Goal: Task Accomplishment & Management: Use online tool/utility

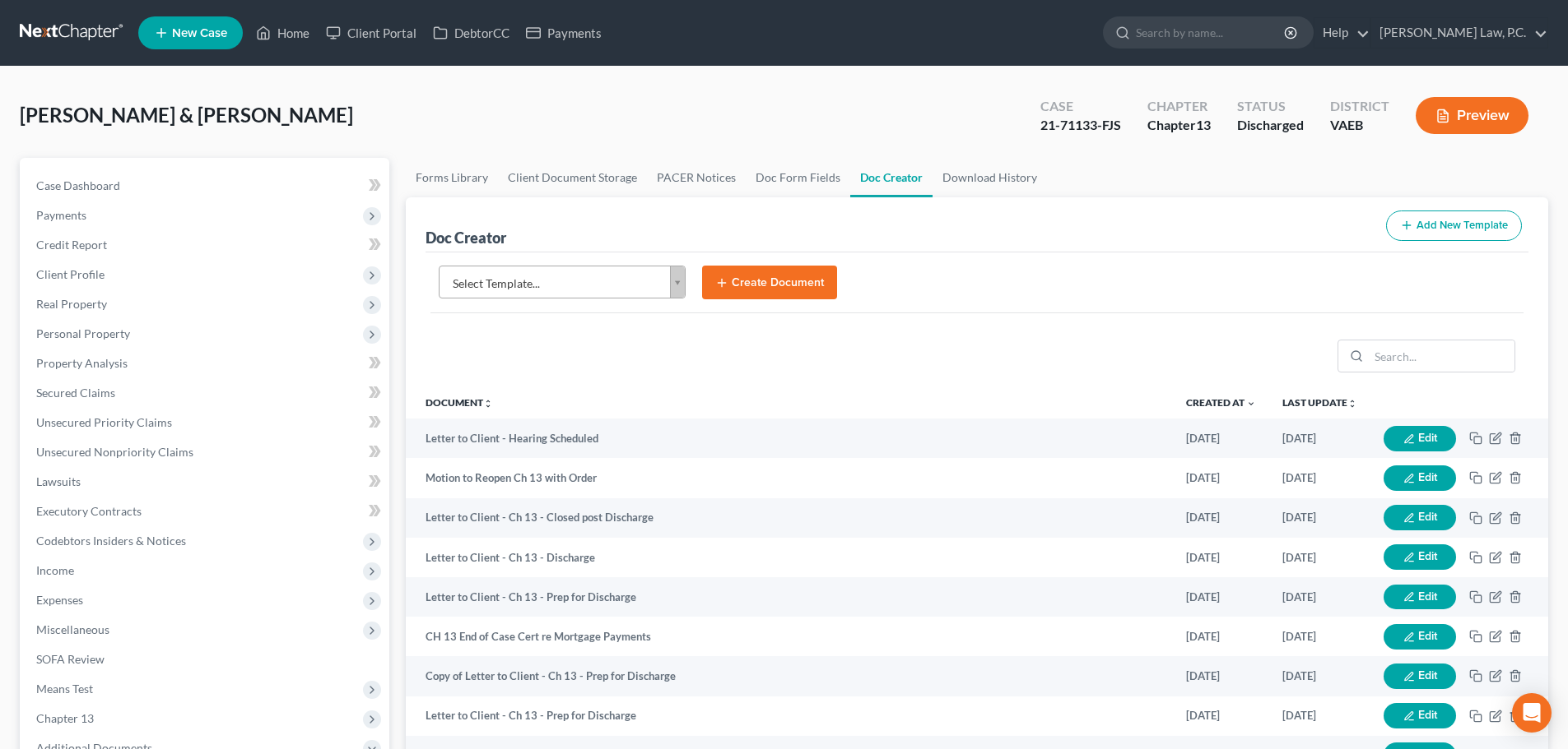
click at [562, 285] on body "Home New Case Client Portal DebtorCC Payments Holcomb Law, P.C. ktaylor@attorne…" at bounding box center [784, 650] width 1568 height 1301
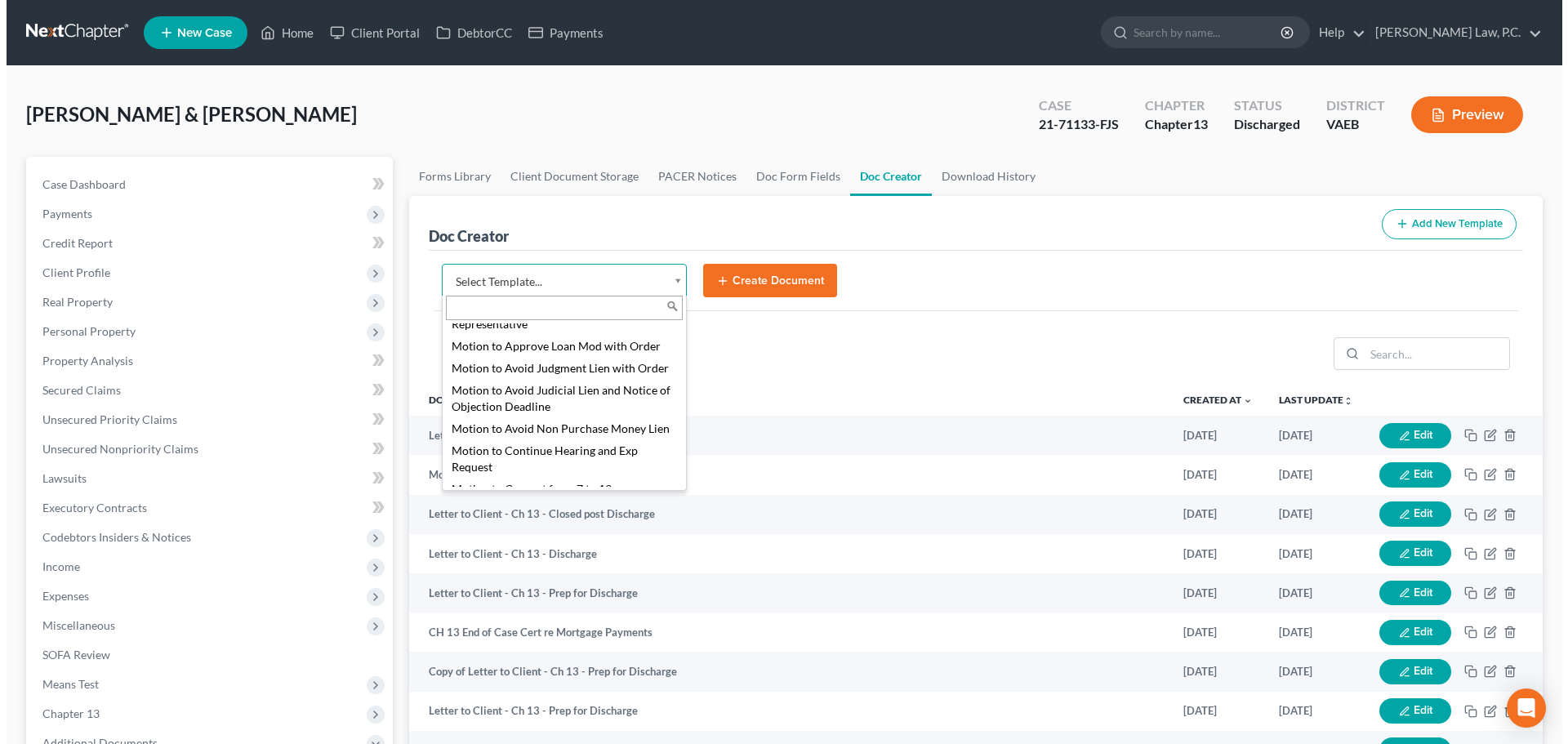
scroll to position [2288, 0]
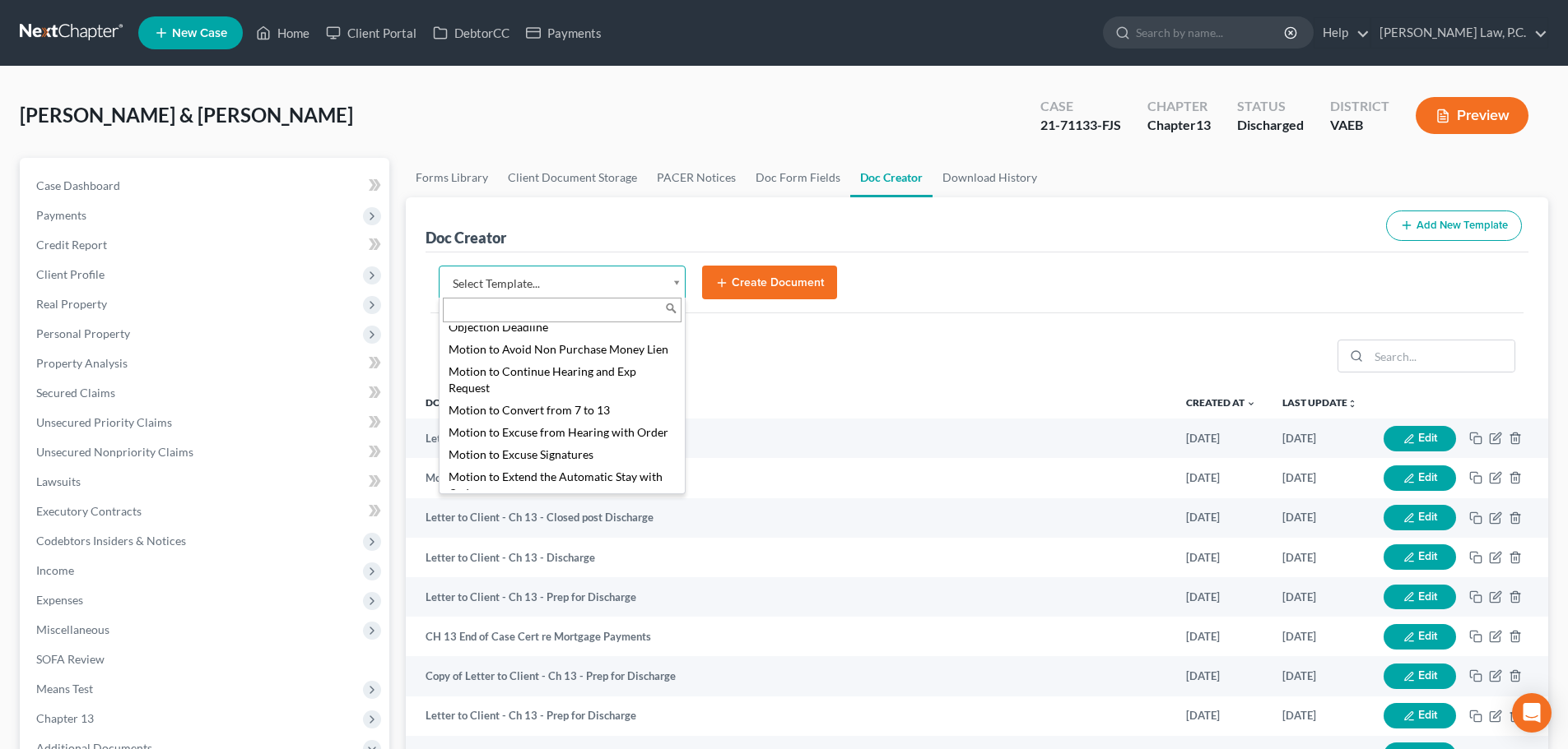
select select "84606"
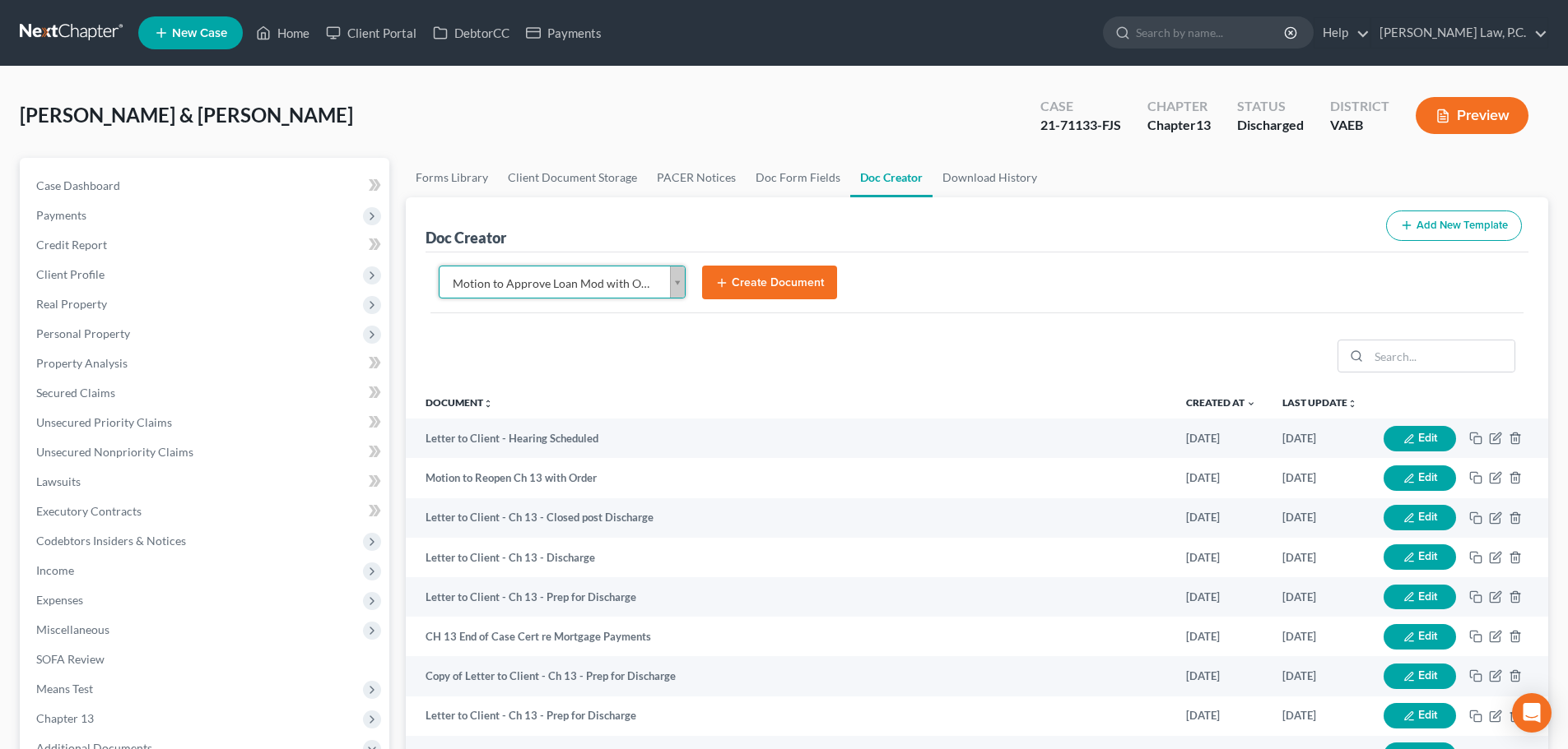
click at [763, 287] on button "Create Document" at bounding box center [769, 282] width 135 height 35
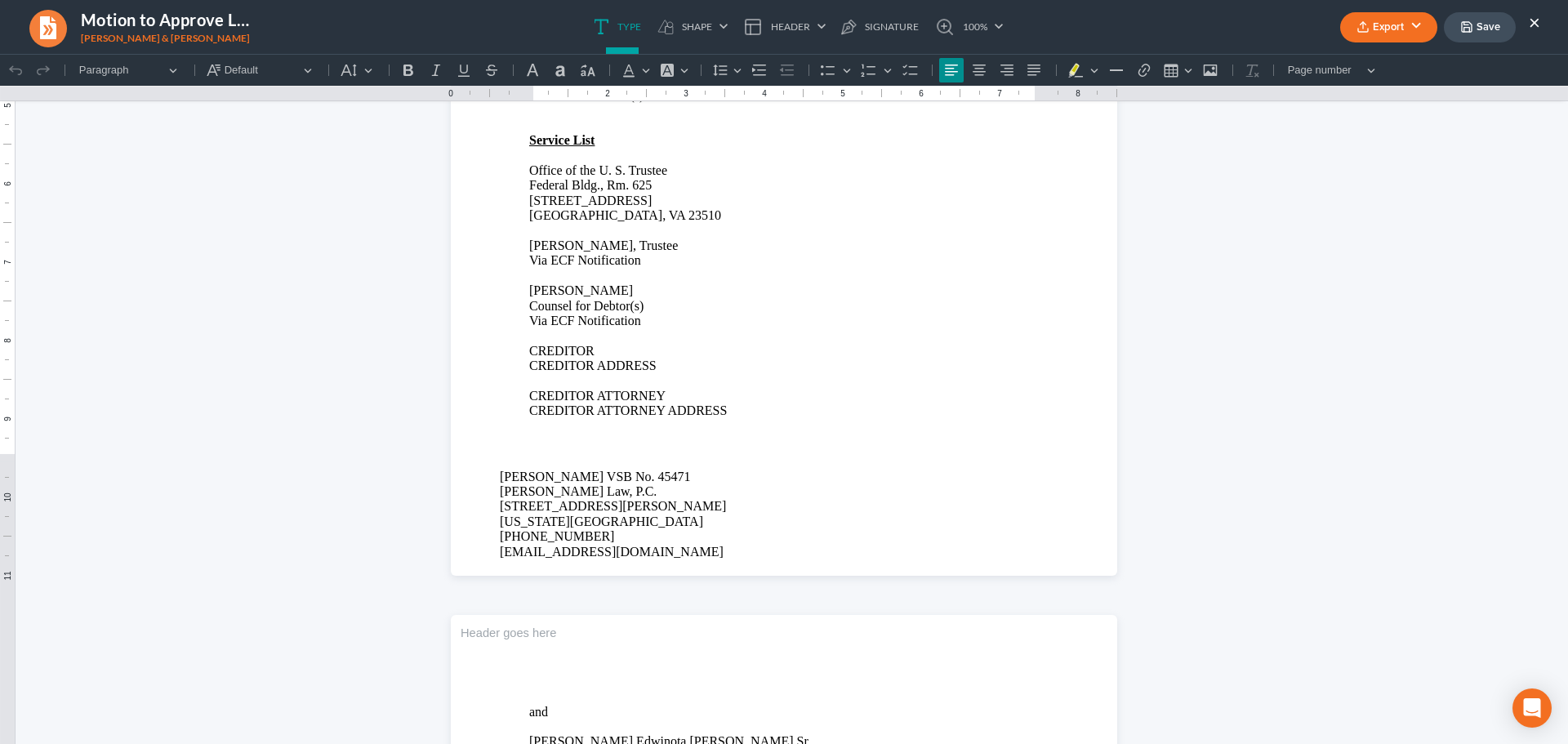
scroll to position [3105, 0]
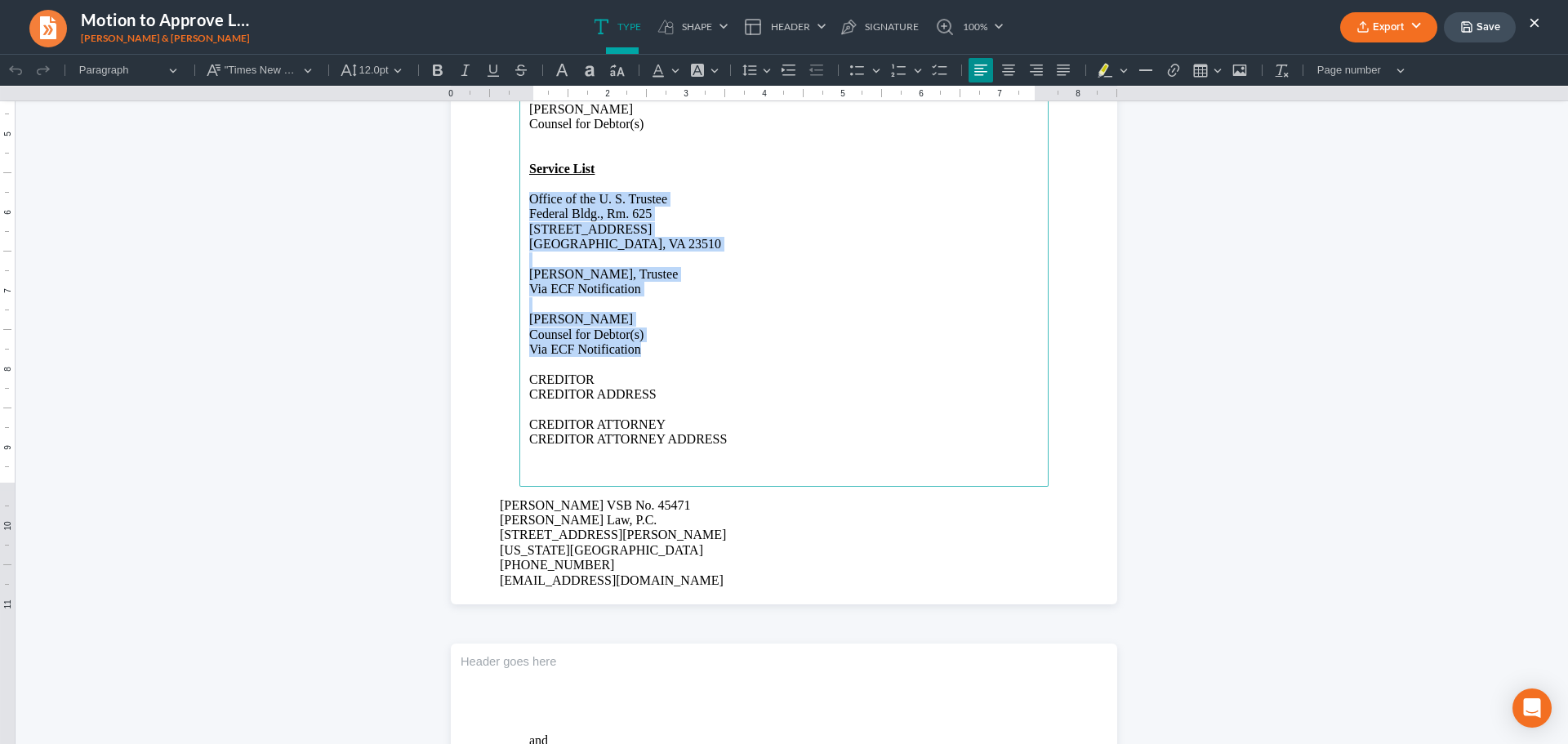
drag, startPoint x: 523, startPoint y: 203, endPoint x: 679, endPoint y: 350, distance: 214.3
click at [679, 350] on main "By: Colleen Holcomb Counsel for Debtor(s) CERTIFICATE OF MAILING I hereby certi…" at bounding box center [784, 154] width 529 height 667
copy main "Office of the U. S. Trustee Federal Bldg., Rm. 625 200 Granby Street Norfolk, V…"
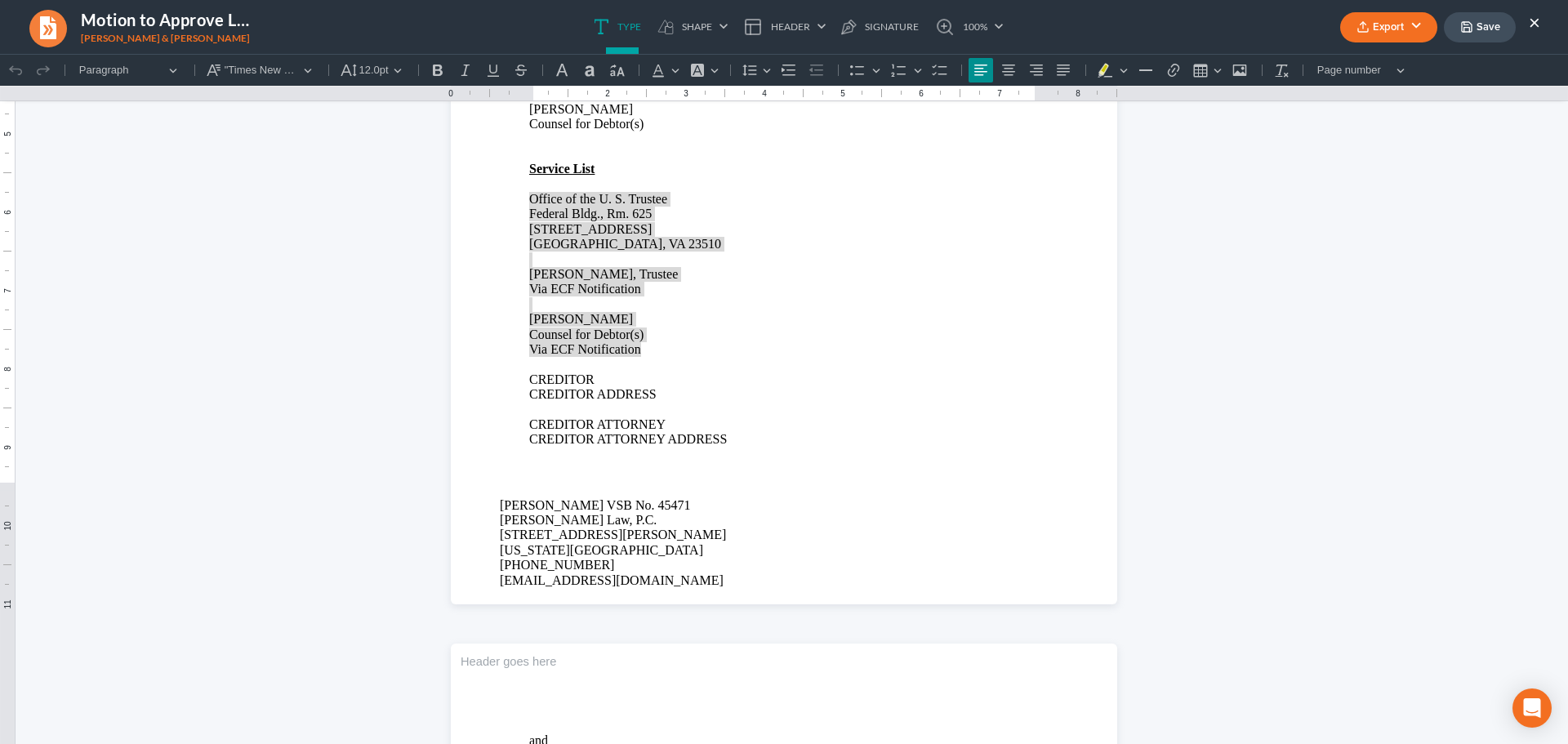
click at [1535, 27] on button "×" at bounding box center [1535, 22] width 12 height 20
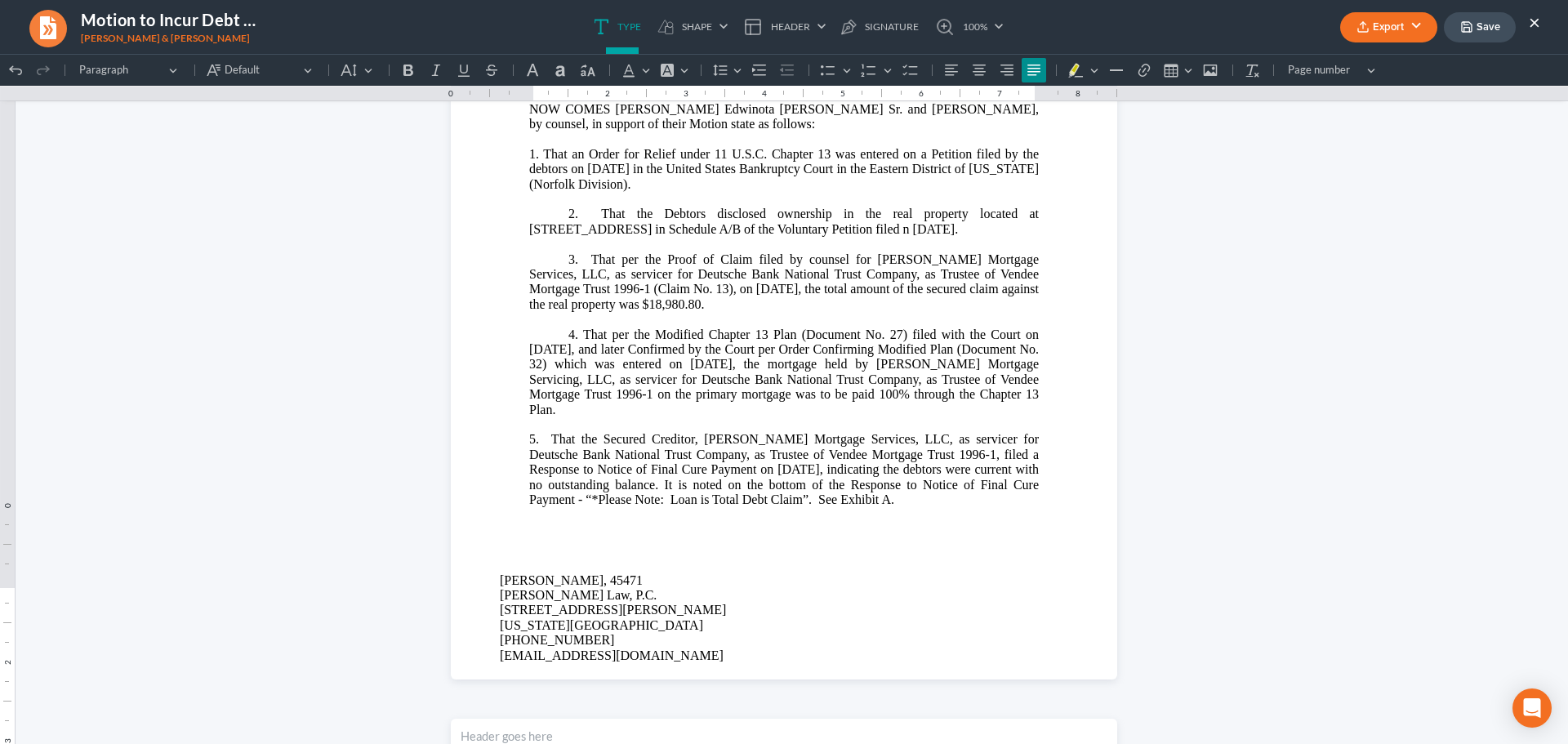
scroll to position [817, 0]
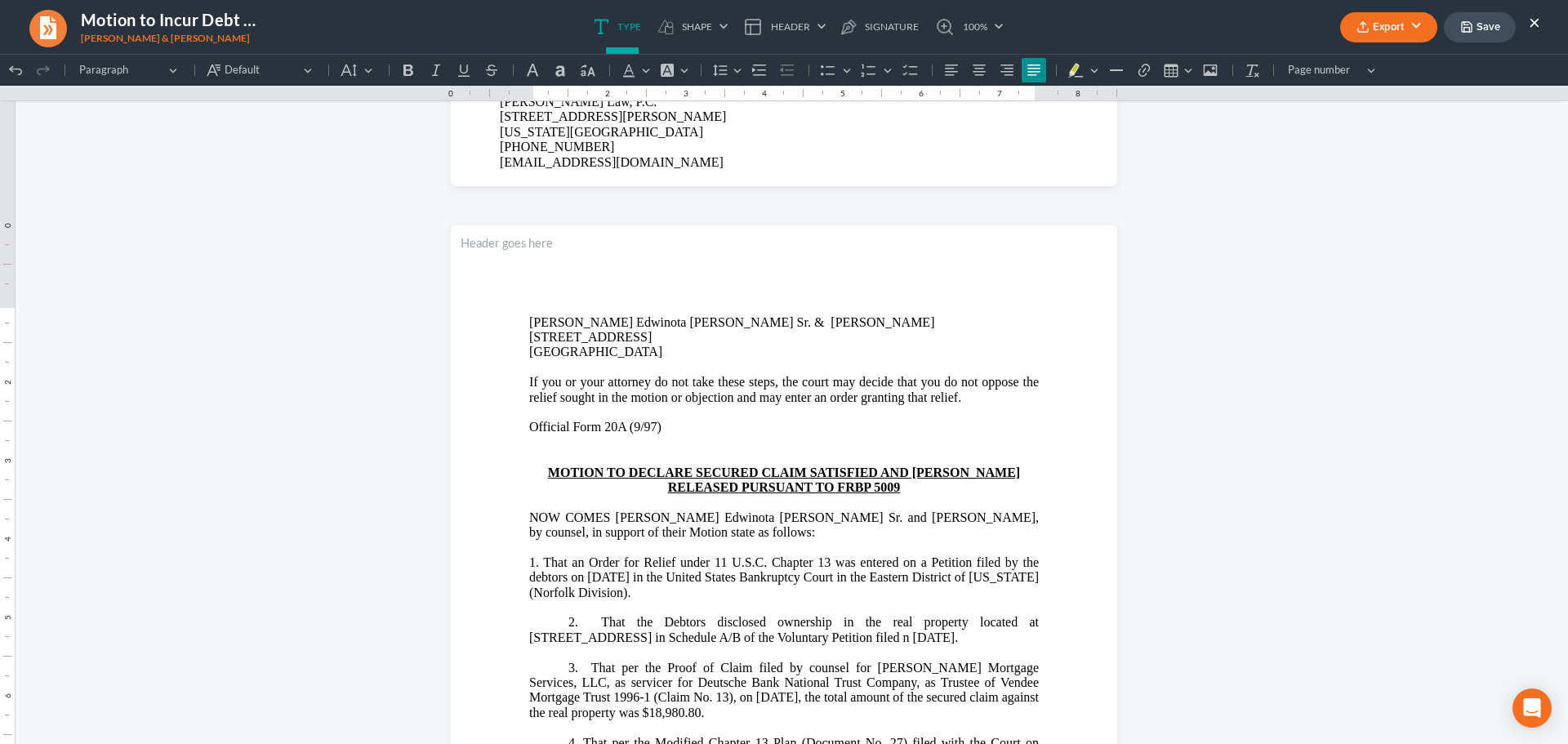
click at [1010, 637] on p "2. That the Debtors disclosed ownership in the real property located at [STREET…" at bounding box center [784, 630] width 510 height 31
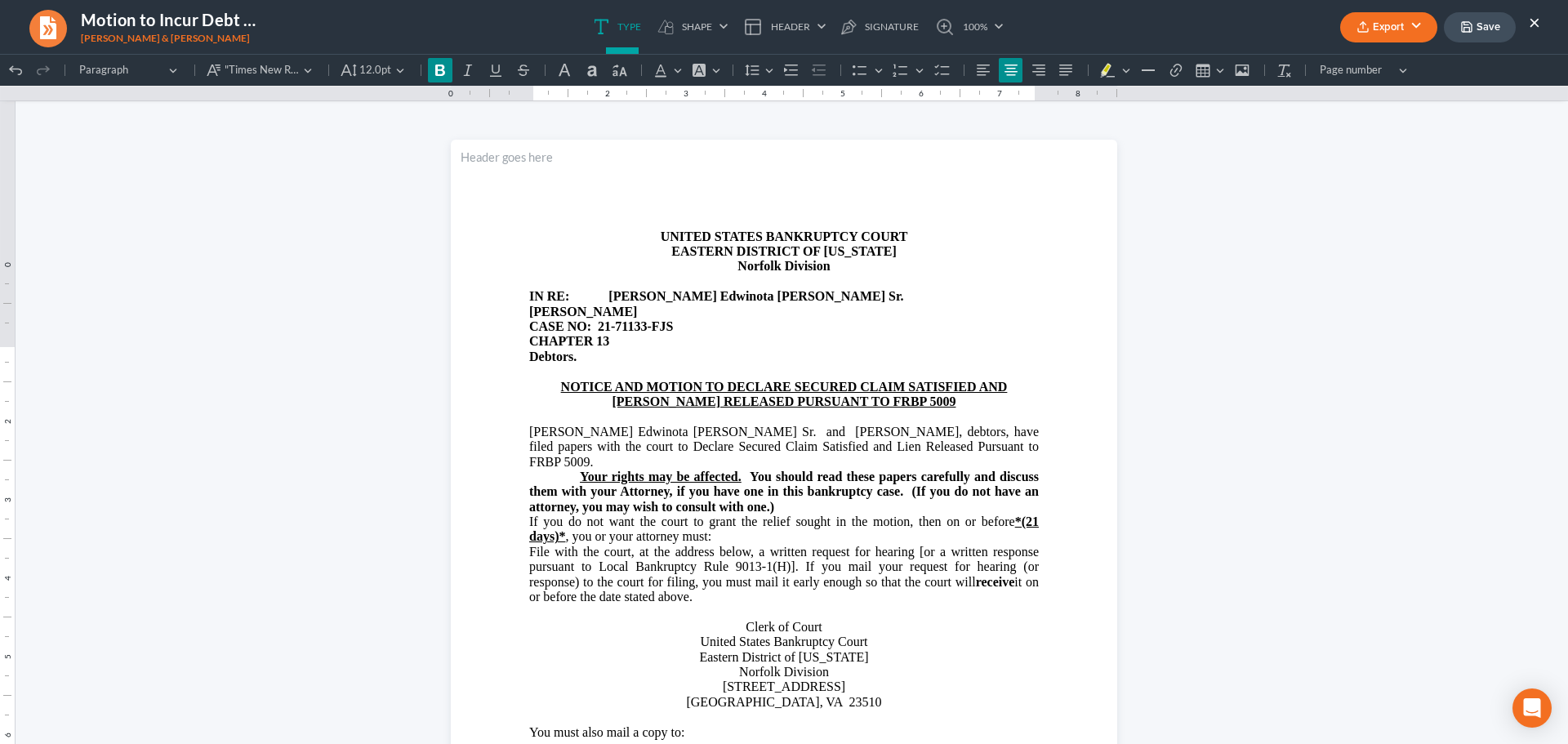
scroll to position [0, 0]
click at [704, 359] on p "Debtors." at bounding box center [784, 357] width 510 height 15
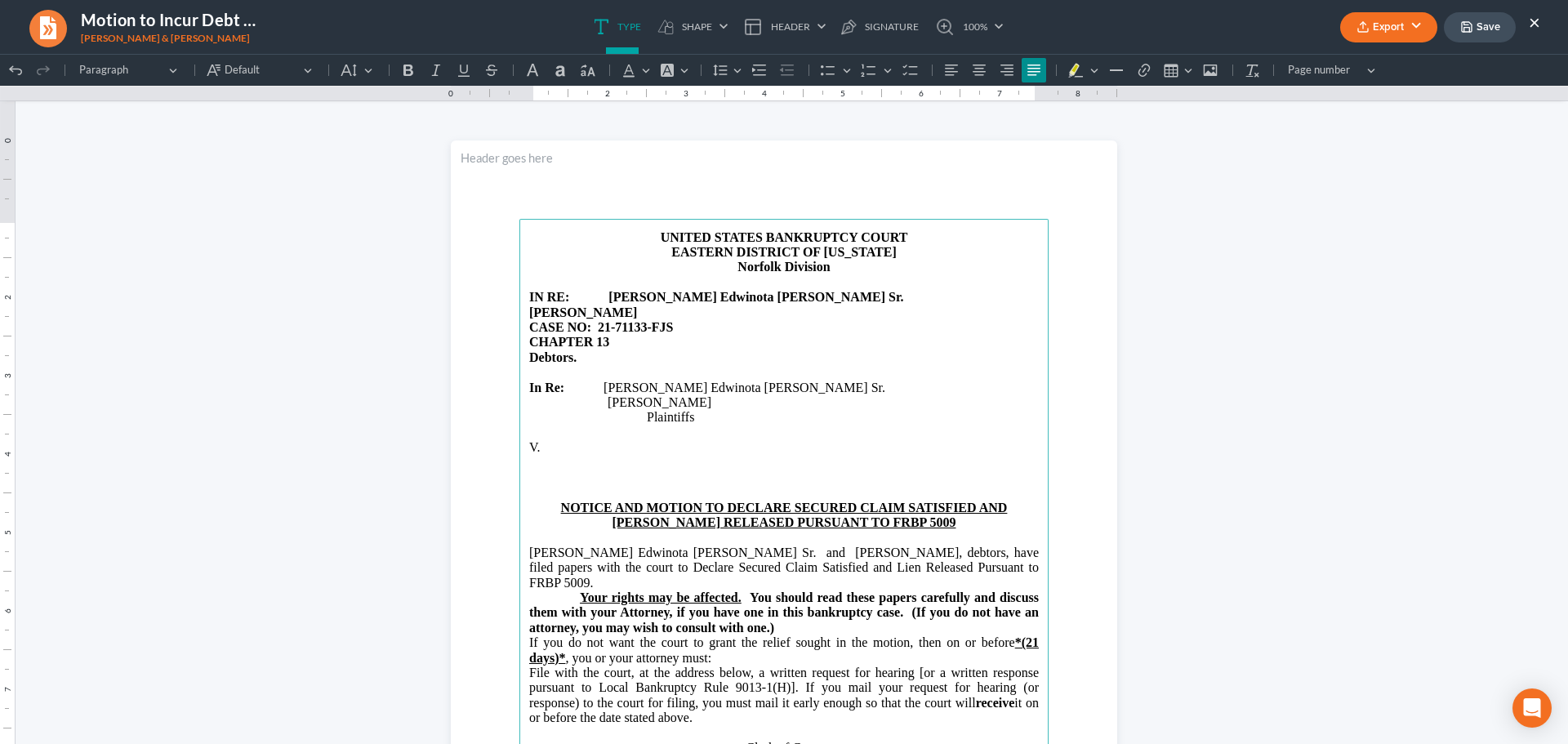
click at [530, 447] on p "V." at bounding box center [784, 448] width 510 height 15
click at [529, 470] on p "Rich Text Editor, page-0-main" at bounding box center [784, 477] width 510 height 15
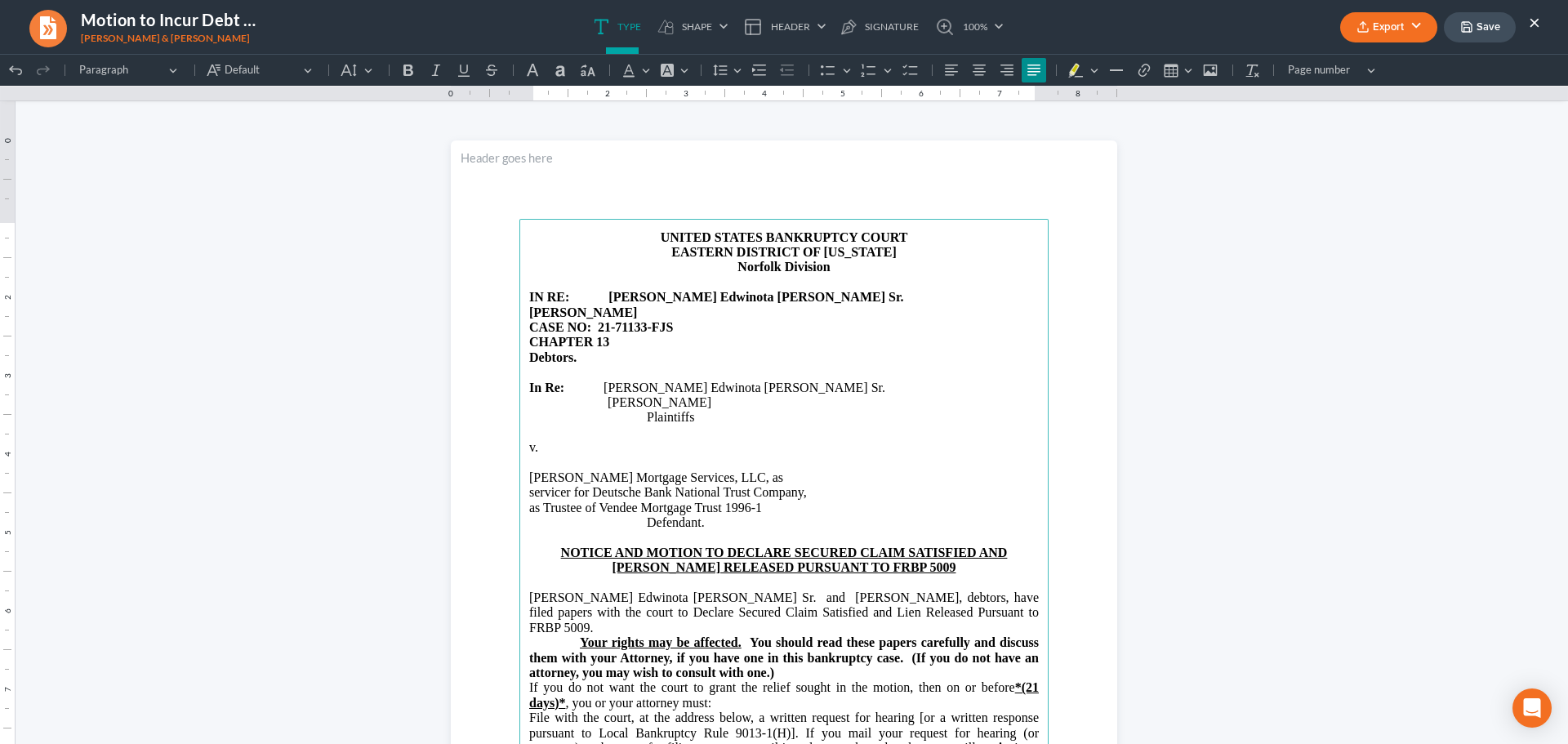
drag, startPoint x: 599, startPoint y: 388, endPoint x: 671, endPoint y: 436, distance: 86.5
click at [671, 436] on main "UNITED STATES BANKRUPTCY COURT EASTERN DISTRICT OF VIRGINIA Norfolk Division IN…" at bounding box center [784, 553] width 529 height 667
click at [598, 389] on p "In Re: Tony Edwinota Robertson Sr." at bounding box center [784, 388] width 510 height 15
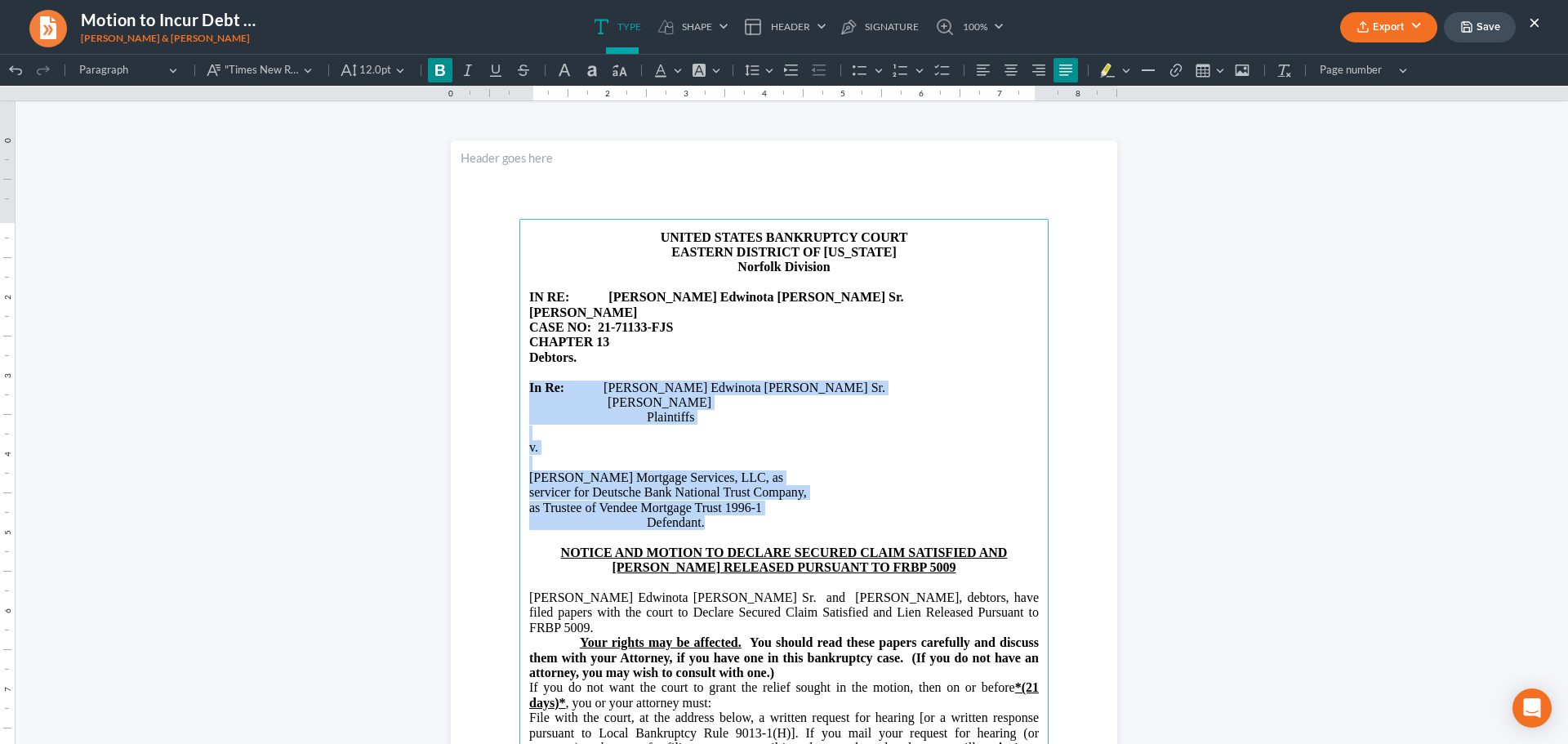
drag, startPoint x: 519, startPoint y: 390, endPoint x: 764, endPoint y: 518, distance: 276.4
click at [764, 518] on main "UNITED STATES BANKRUPTCY COURT EASTERN DISTRICT OF VIRGINIA Norfolk Division IN…" at bounding box center [784, 553] width 529 height 667
click at [441, 68] on icon "Editor toolbar" at bounding box center [440, 70] width 17 height 17
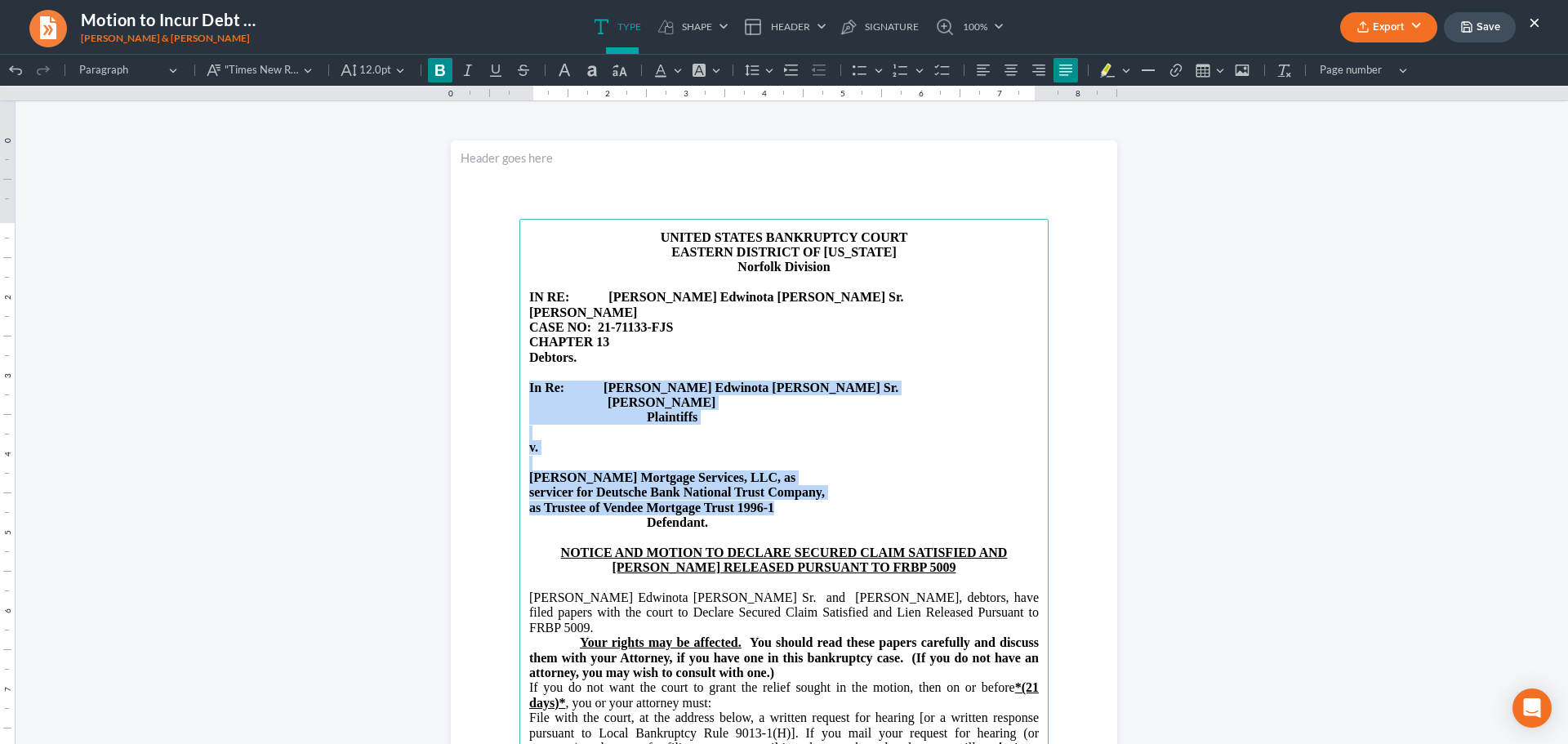
click at [866, 440] on p "Rich Text Editor, page-0-main" at bounding box center [784, 433] width 510 height 15
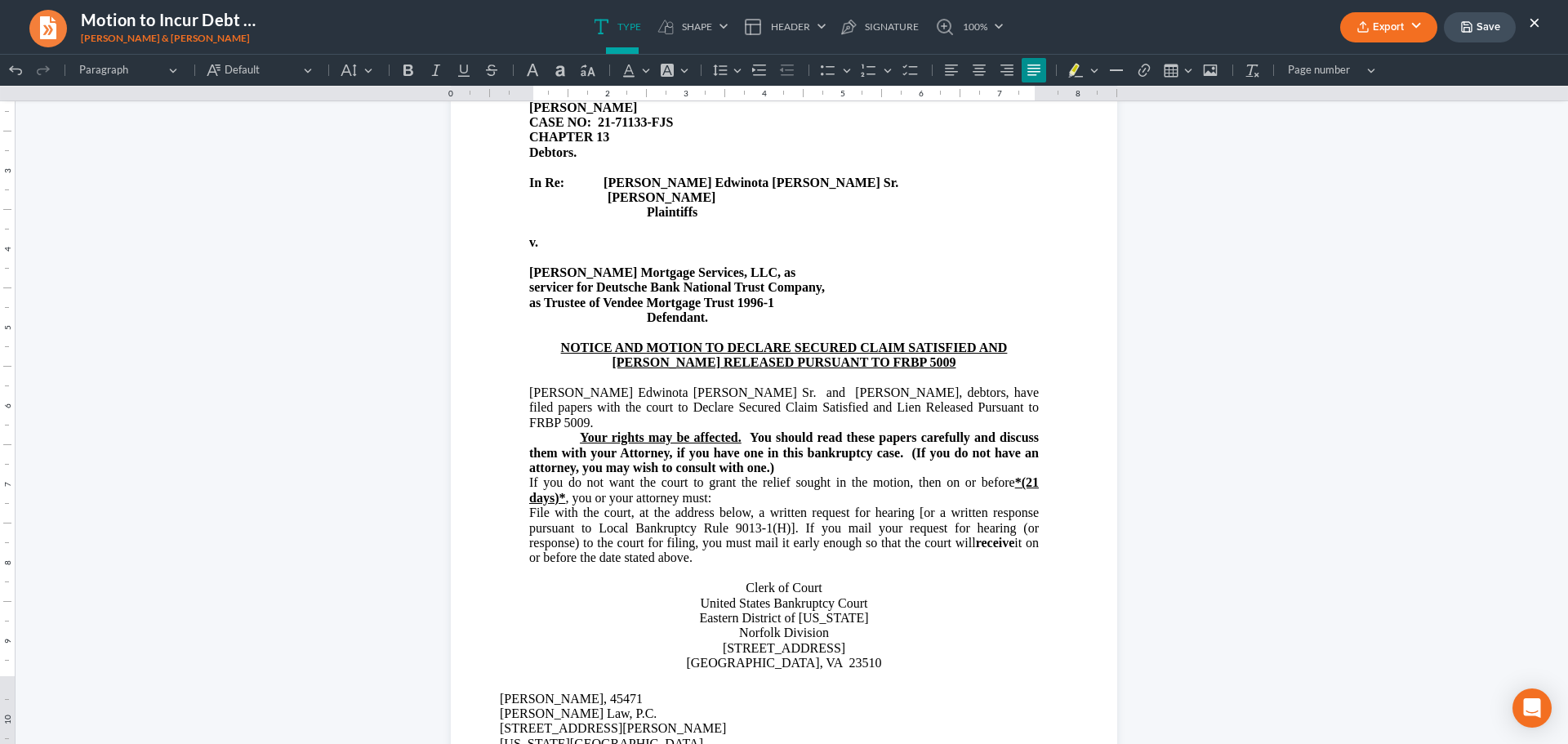
scroll to position [245, 0]
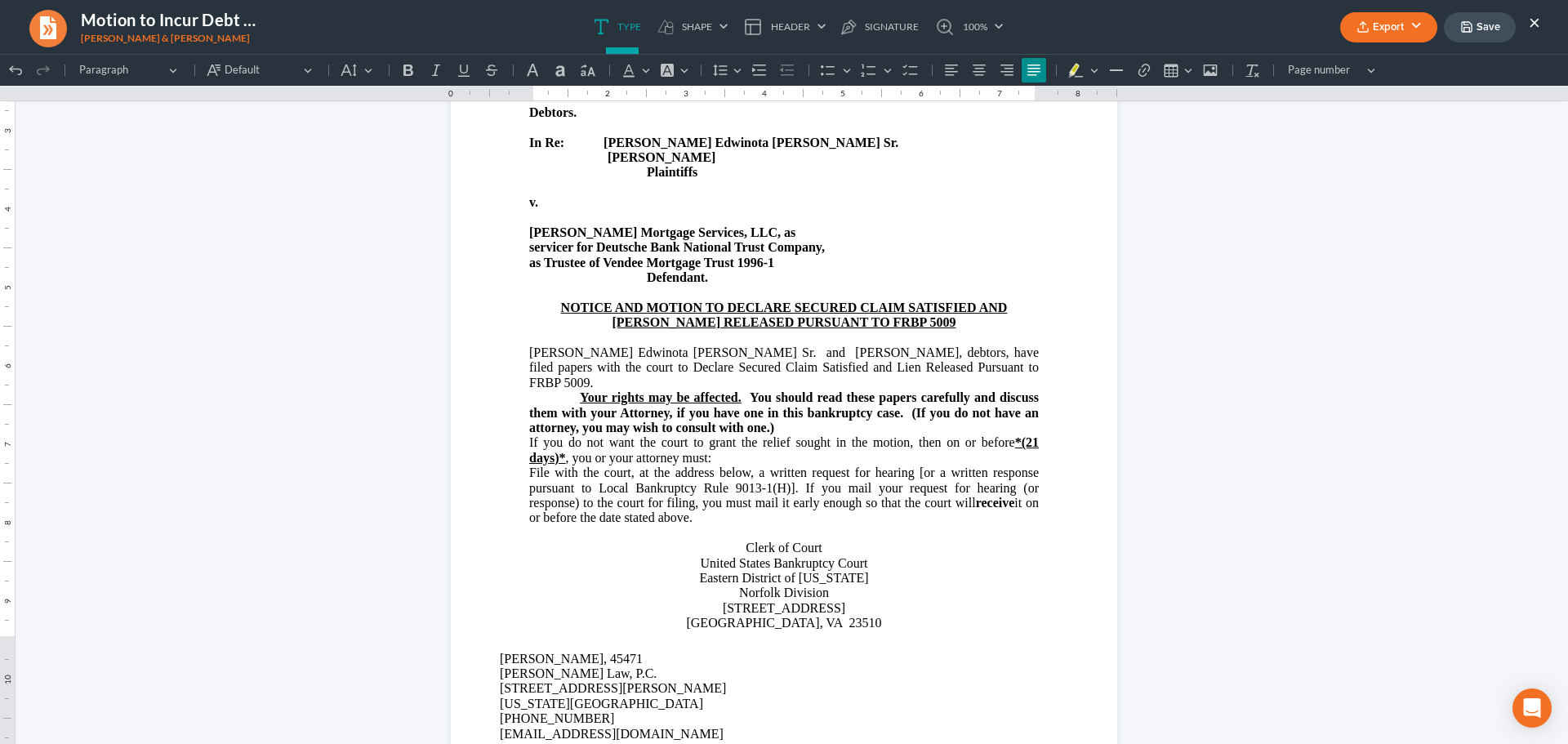
click at [1034, 363] on main "UNITED STATES BANKRUPTCY COURT EASTERN DISTRICT OF VIRGINIA Norfolk Division IN…" at bounding box center [784, 307] width 529 height 667
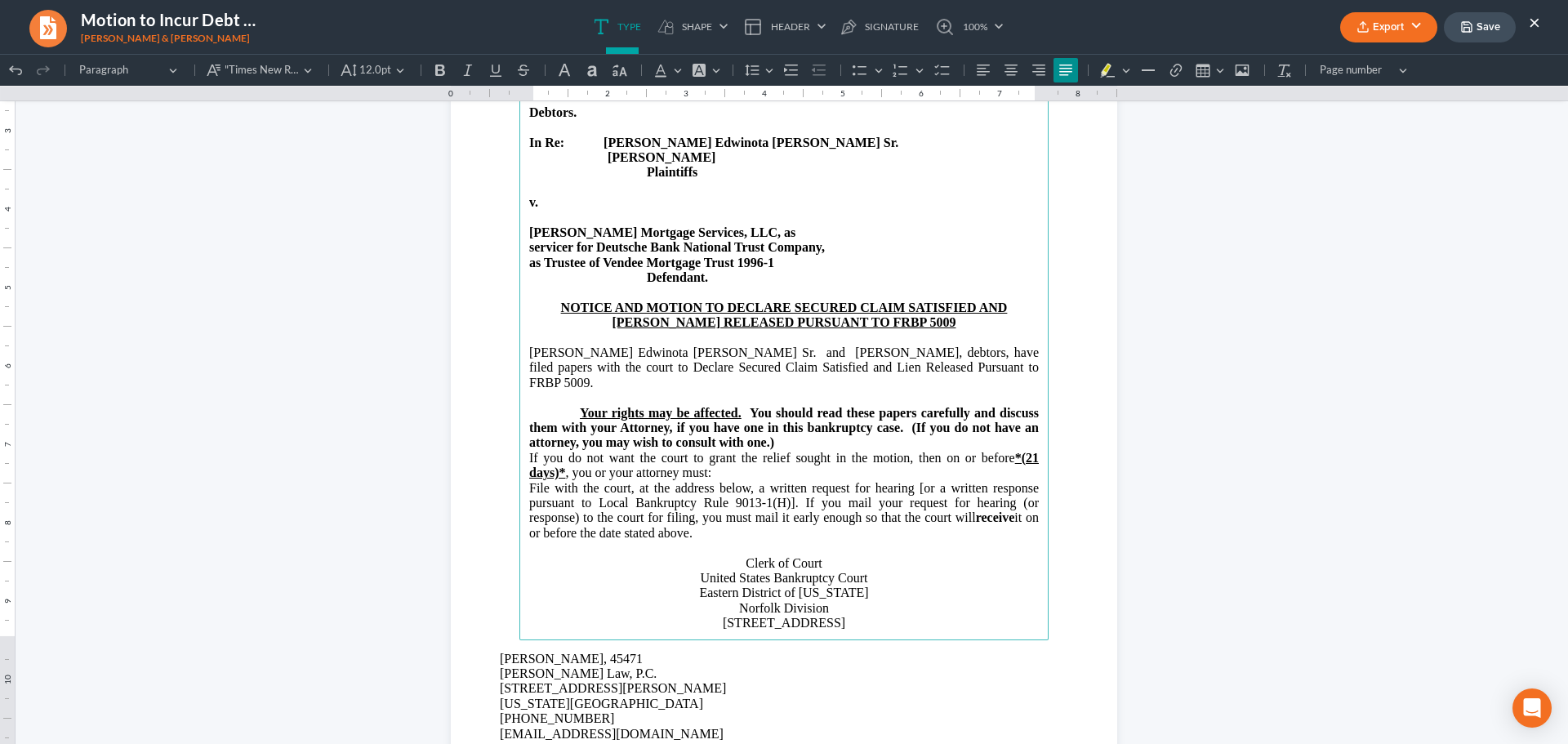
click at [794, 430] on p "Your rights may be affected. You should read these papers carefully and discuss…" at bounding box center [784, 429] width 510 height 45
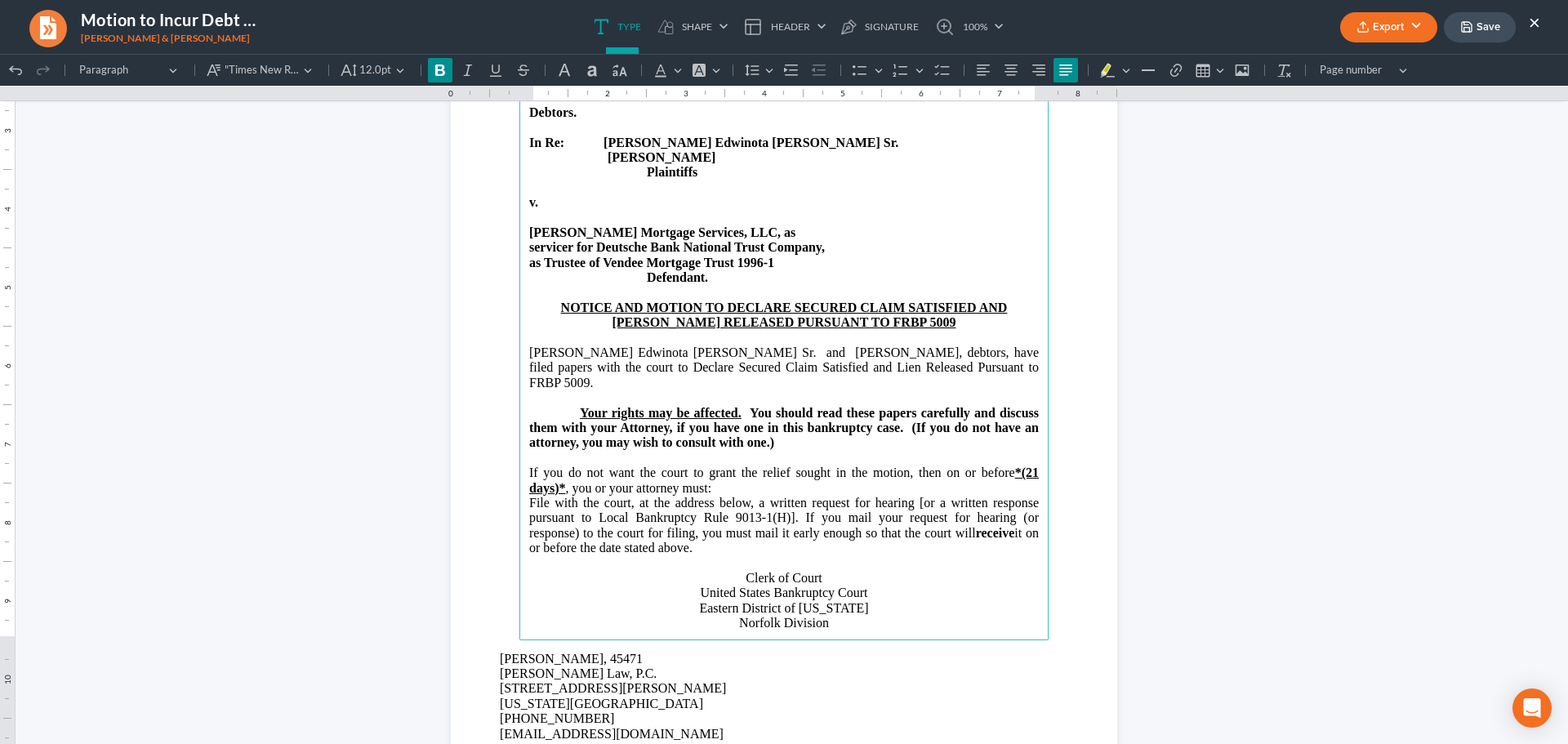
click at [754, 477] on p "If you do not want the court to grant the relief sought in the motion, then on …" at bounding box center [784, 480] width 510 height 31
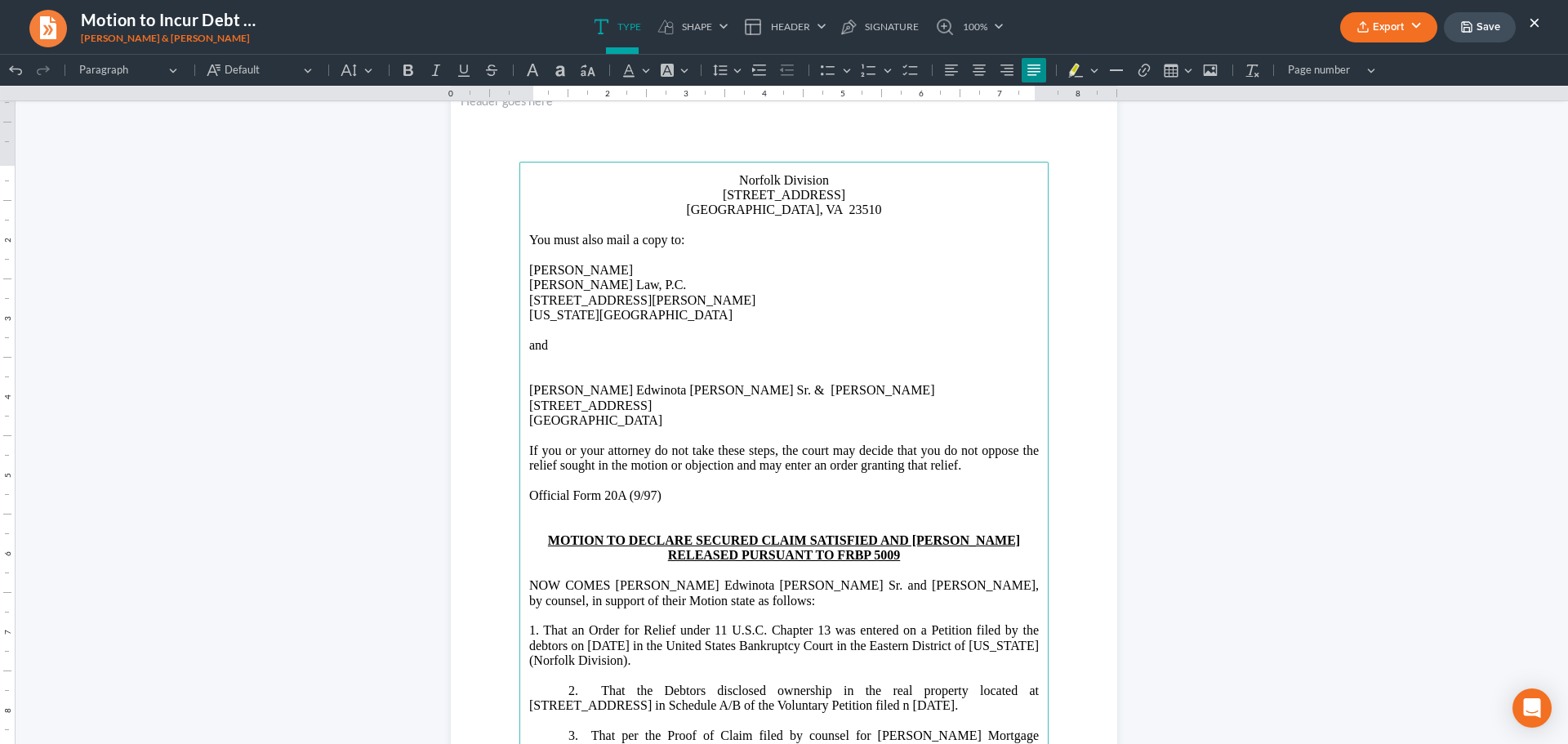
scroll to position [980, 0]
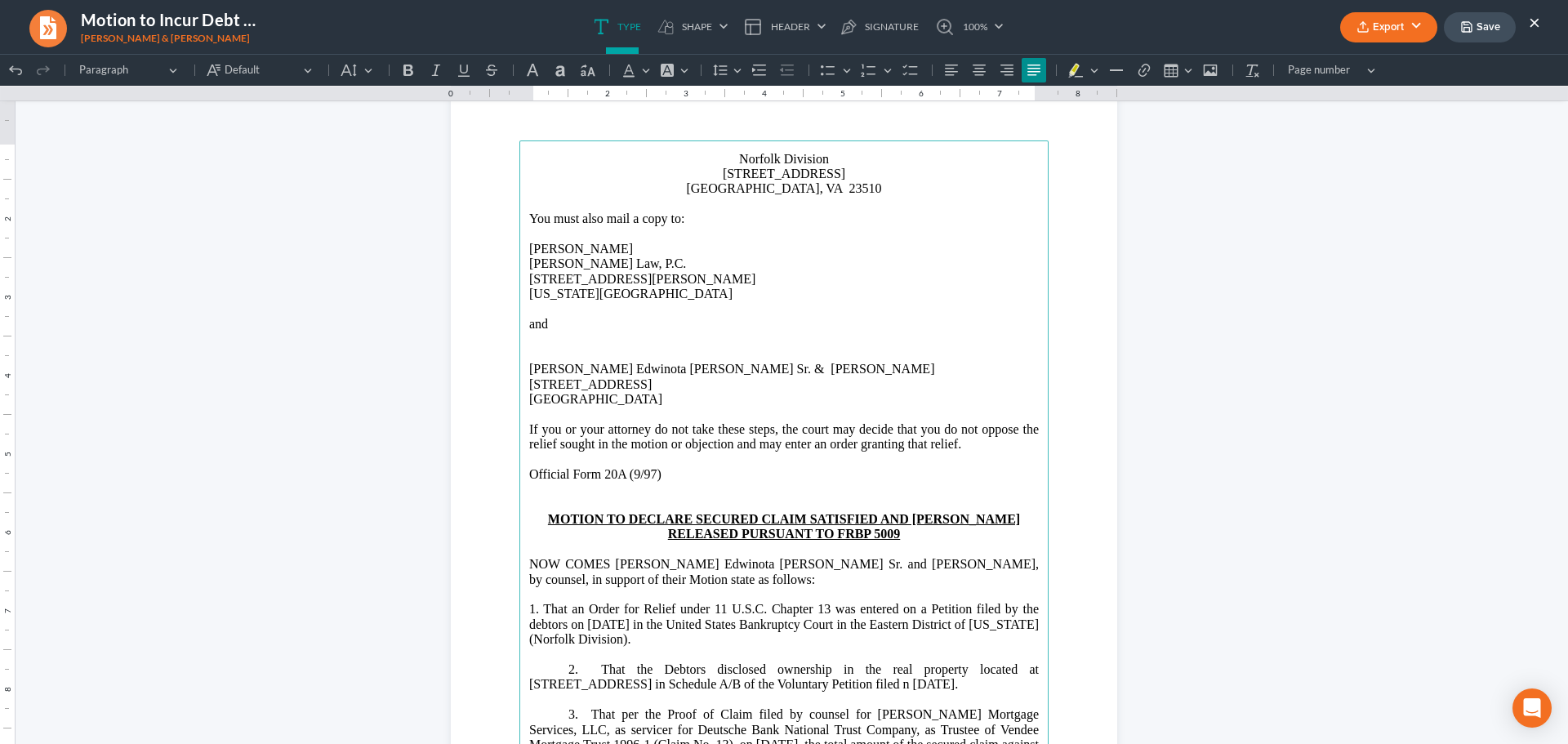
click at [848, 652] on p "Rich Text Editor, page-1-main" at bounding box center [784, 654] width 510 height 15
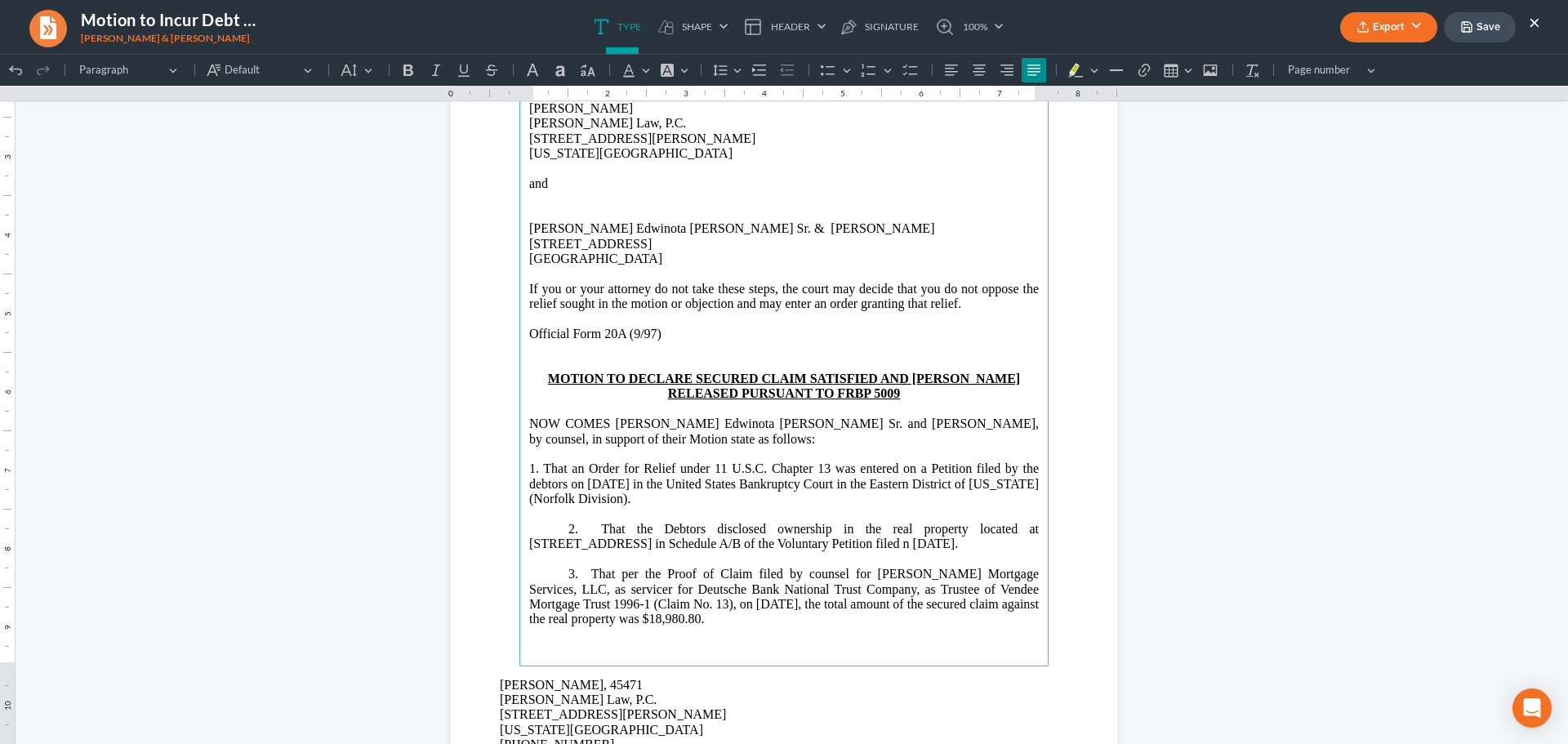
scroll to position [1145, 0]
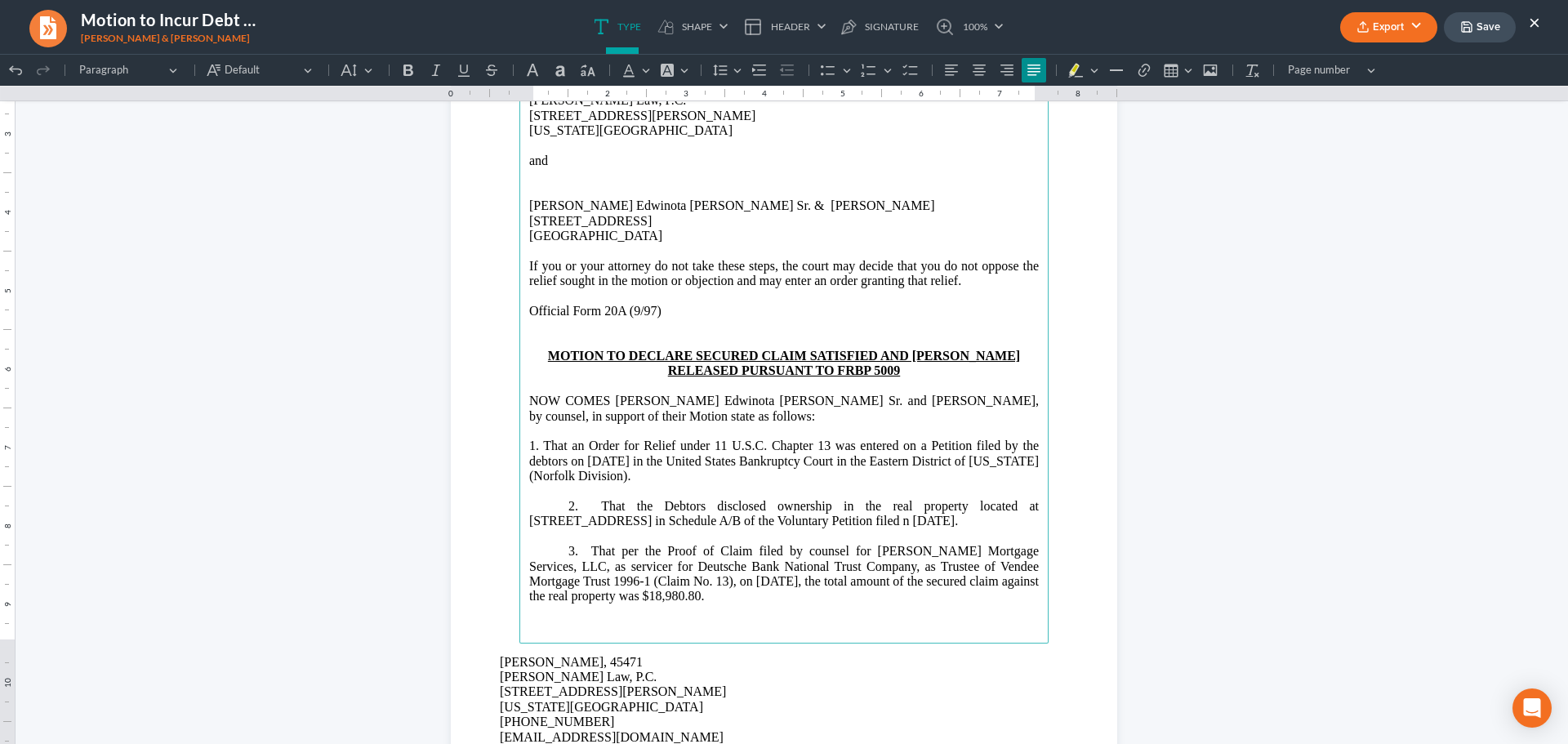
click at [956, 523] on p "2. That the Debtors disclosed ownership in the real property located at [STREET…" at bounding box center [784, 514] width 510 height 31
click at [970, 523] on p "2. That the Debtors disclosed ownership in the real property located at [STREET…" at bounding box center [784, 514] width 510 height 31
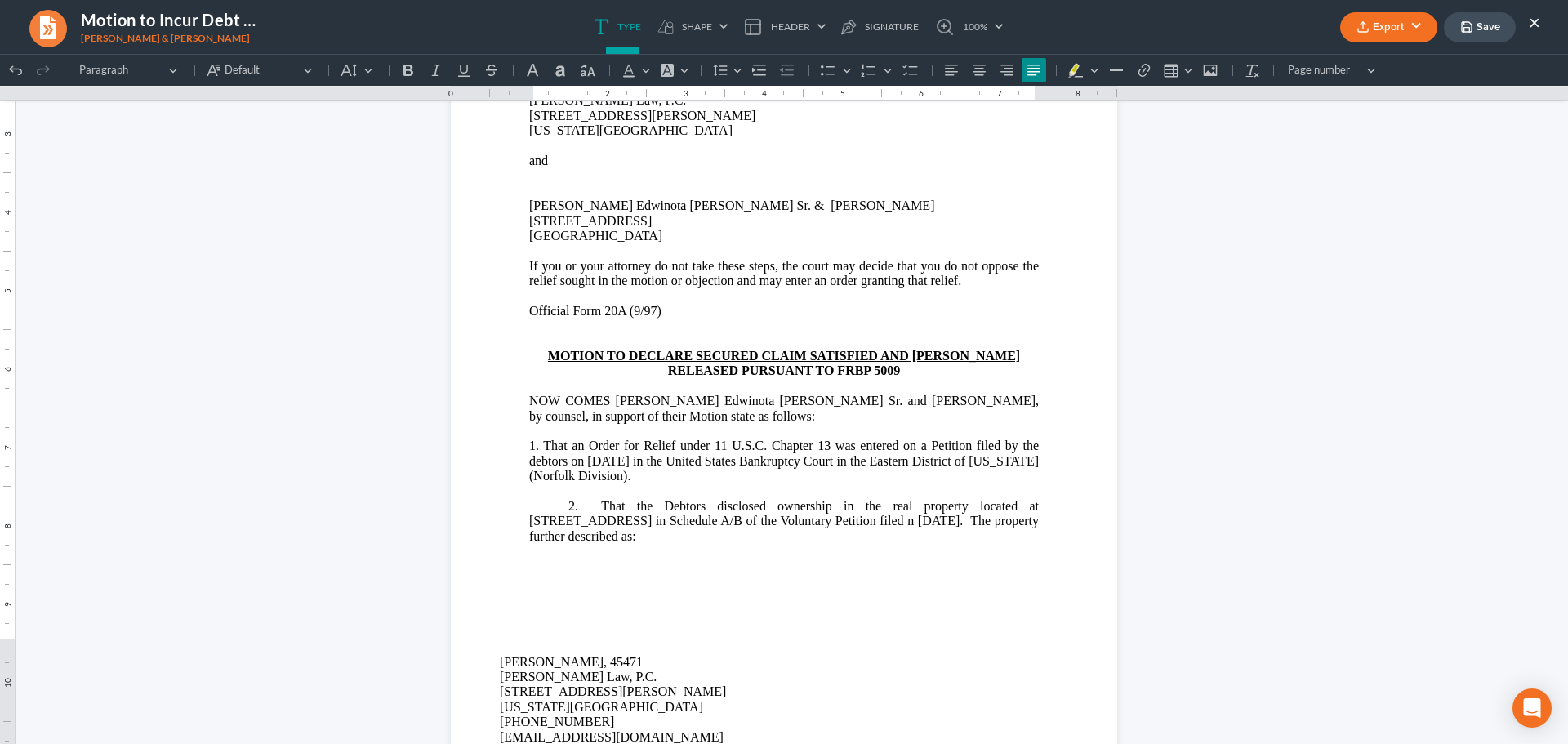
click at [563, 580] on p "Rich Text Editor, page-1-main" at bounding box center [784, 582] width 510 height 15
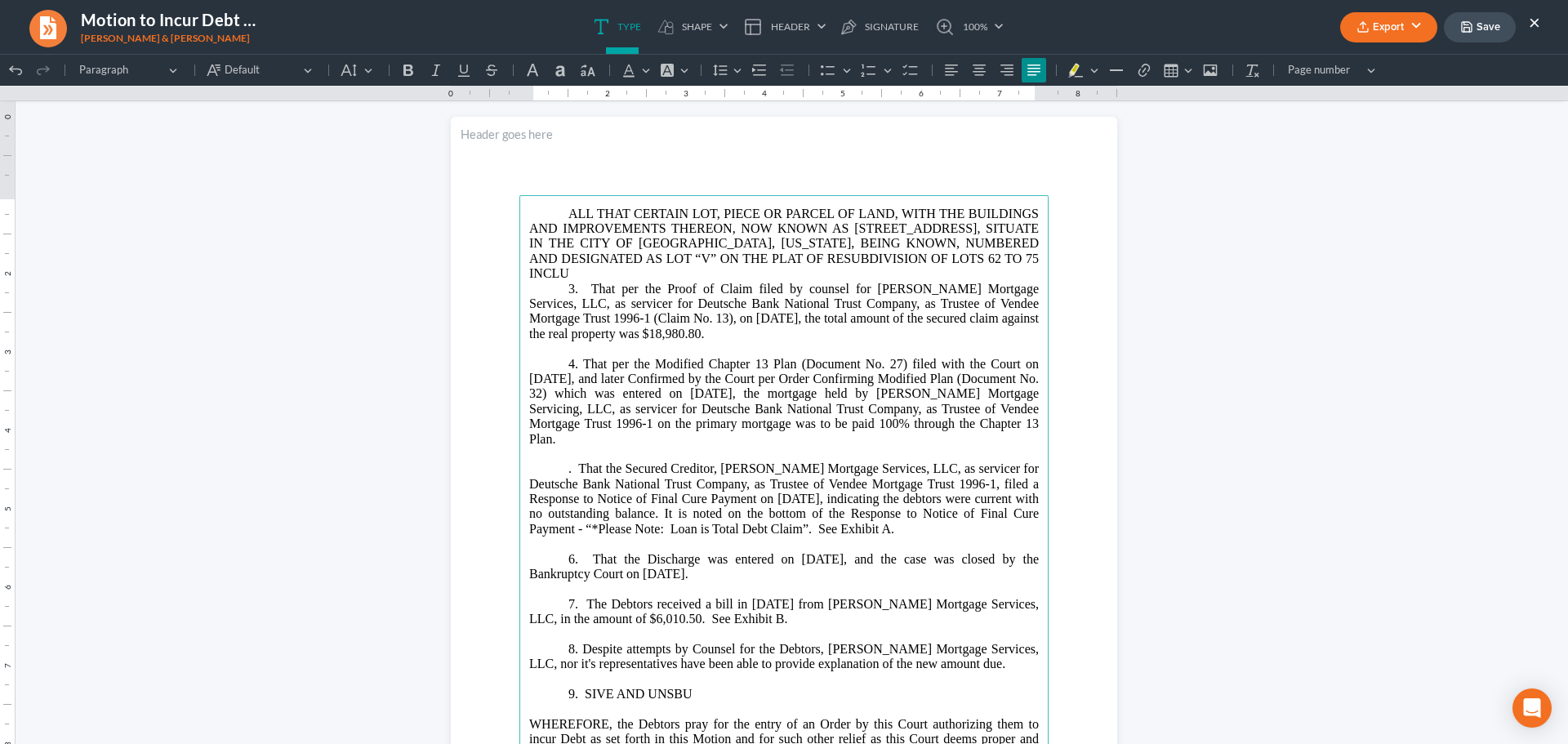
scroll to position [1867, 0]
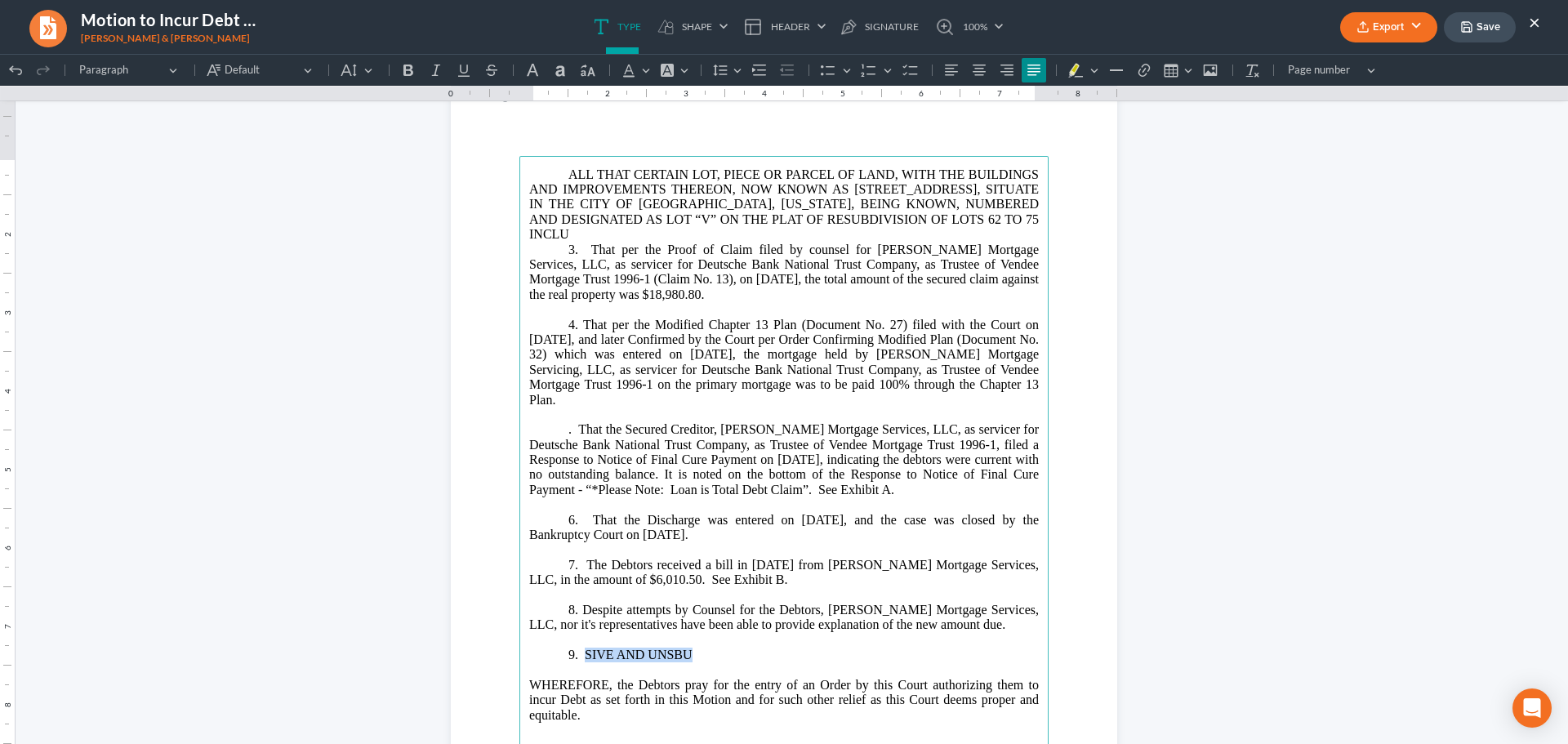
drag, startPoint x: 721, startPoint y: 652, endPoint x: 581, endPoint y: 652, distance: 140.0
click at [581, 652] on p "⁠⁠⁠⁠⁠⁠⁠9. SIVE AND UNSBU" at bounding box center [784, 654] width 510 height 15
click at [631, 233] on p "ALL THAT CERTAIN LOT, PIECE OR PARCEL OF LAND, WITH THE BUILDINGS AND IMPROVEME…" at bounding box center [784, 205] width 510 height 75
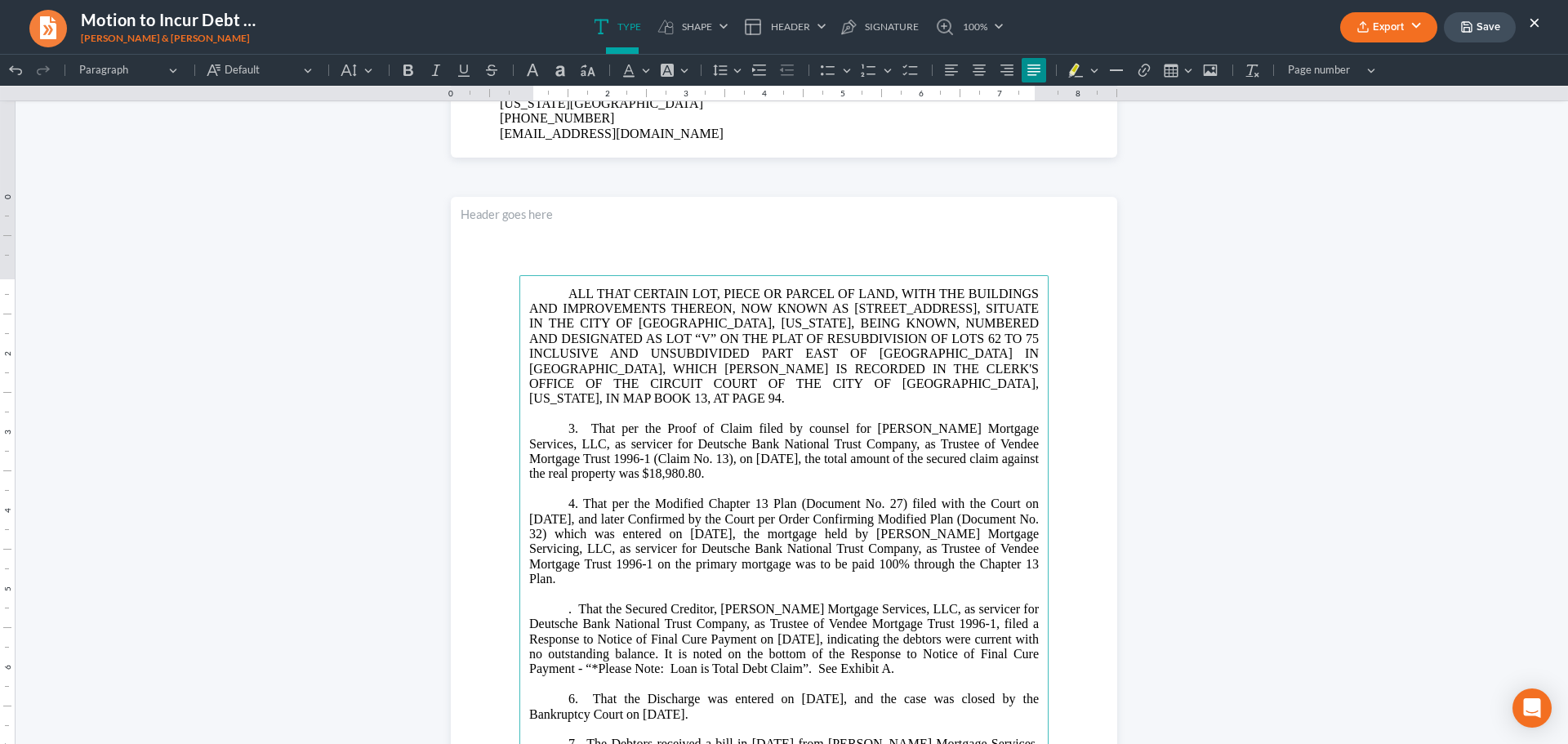
scroll to position [1785, 0]
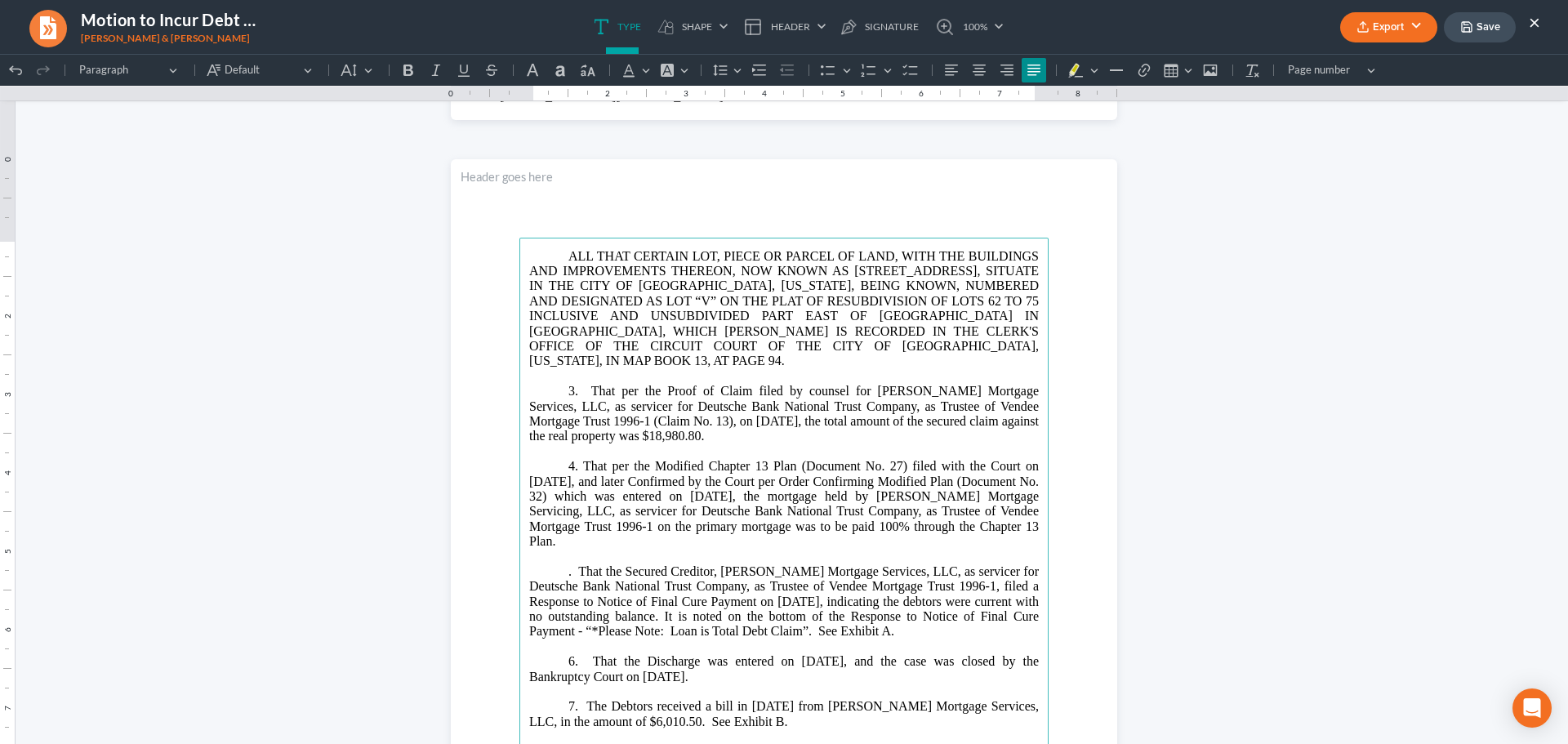
click at [573, 565] on p ". That the Secured Creditor, Carrington Mortgage Services, LLC, as servicer for…" at bounding box center [784, 602] width 510 height 75
click at [566, 565] on p ". That the Secured Creditor, Carrington Mortgage Services, LLC, as servicer for…" at bounding box center [784, 602] width 510 height 75
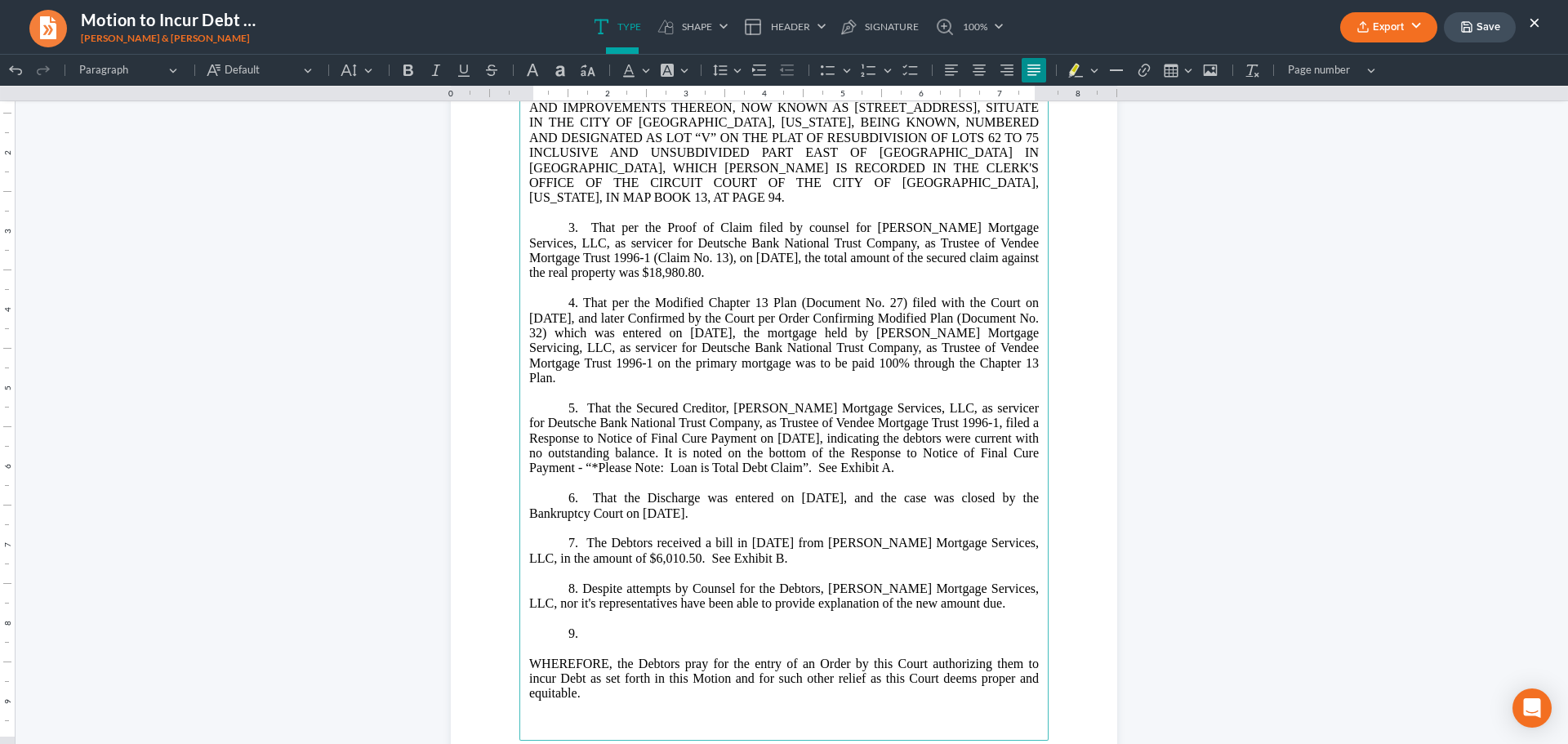
scroll to position [2030, 0]
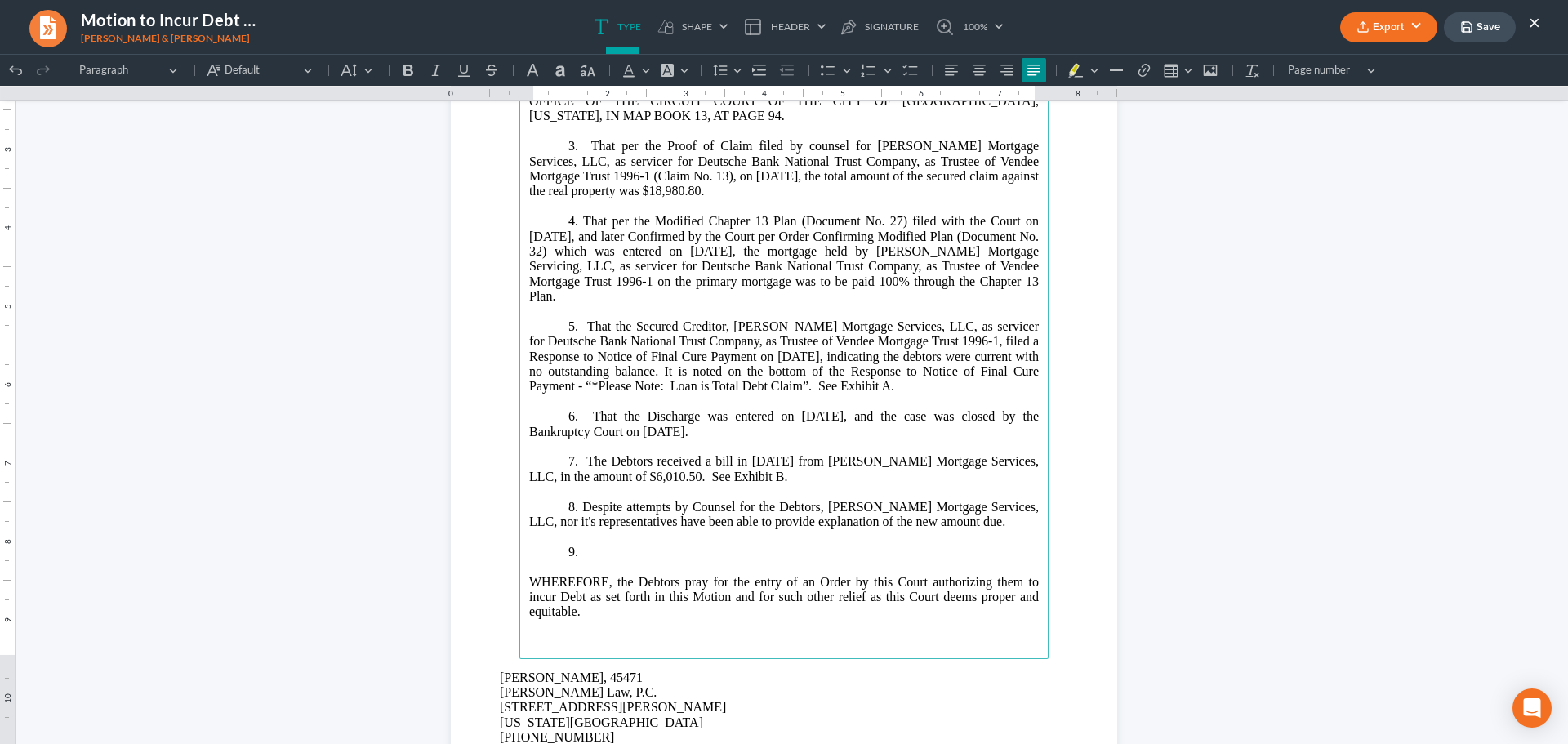
click at [627, 545] on p "9." at bounding box center [784, 552] width 510 height 15
drag, startPoint x: 618, startPoint y: 530, endPoint x: 502, endPoint y: 531, distance: 116.0
click at [502, 531] on section "ALL THAT CERTAIN LOT, PIECE OR PARCEL OF LAND, WITH THE BUILDINGS AND IMPROVEME…" at bounding box center [784, 345] width 667 height 863
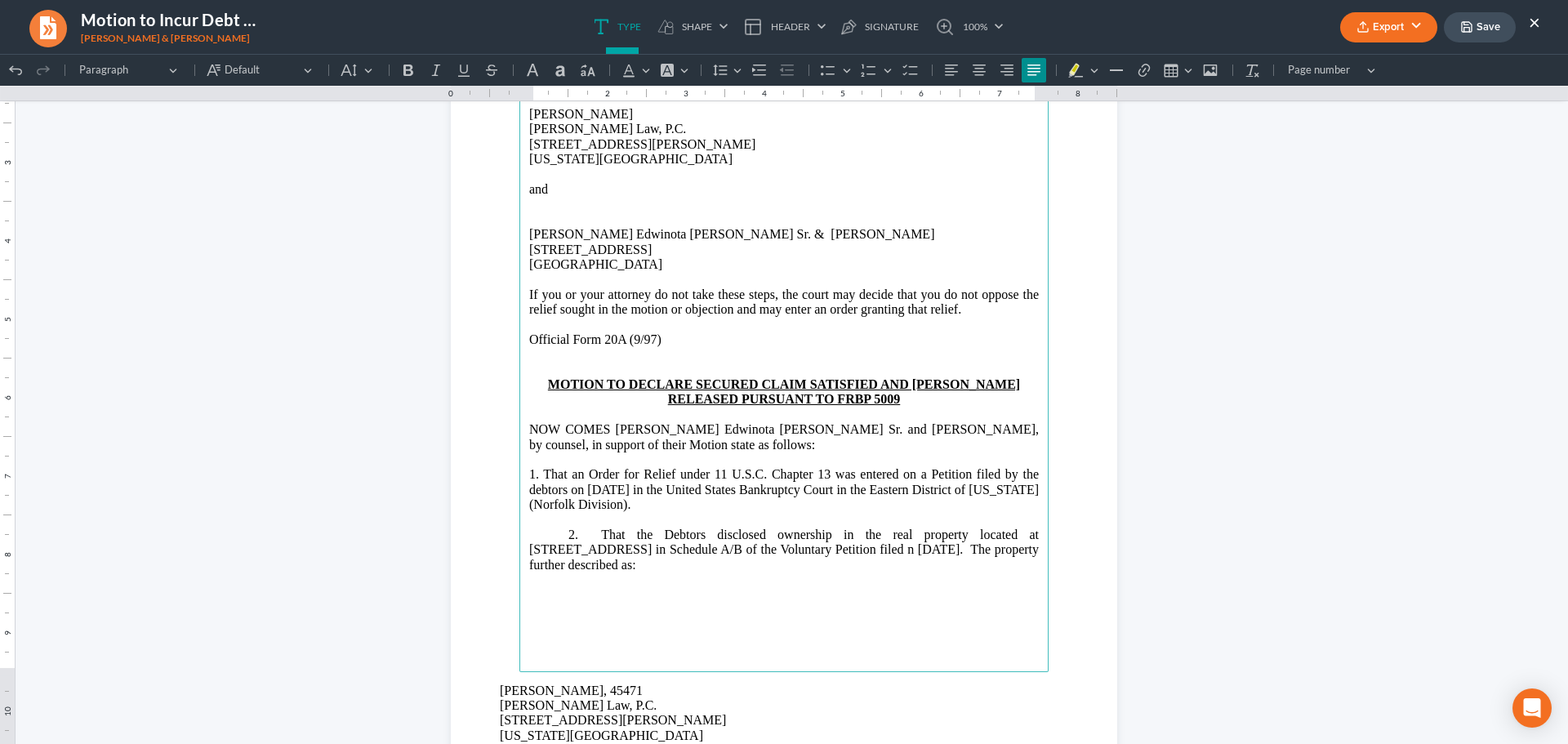
scroll to position [1050, 0]
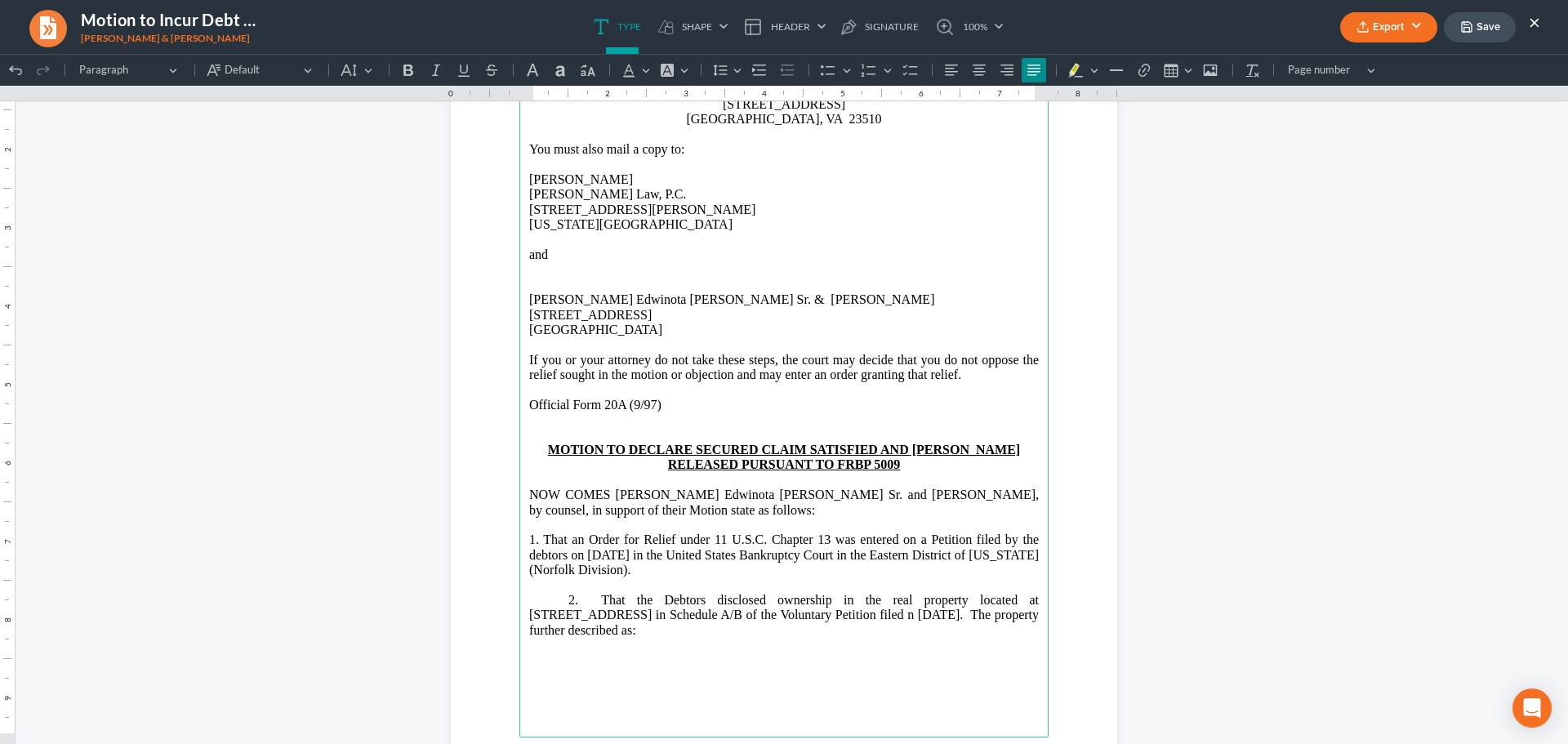
click at [532, 283] on p "Rich Text Editor, page-1-main" at bounding box center [784, 284] width 510 height 15
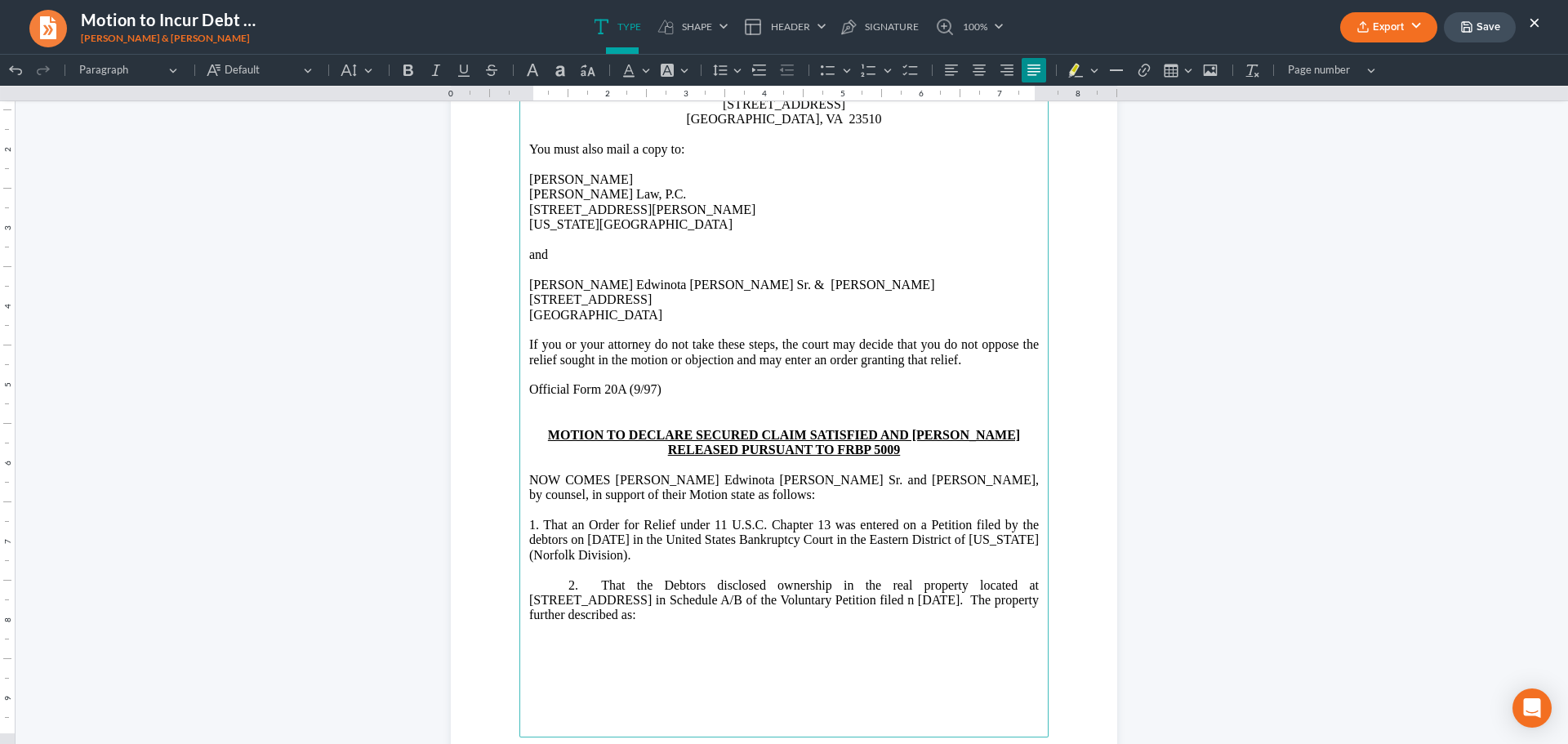
click at [547, 414] on p "Rich Text Editor, page-1-main" at bounding box center [784, 419] width 510 height 15
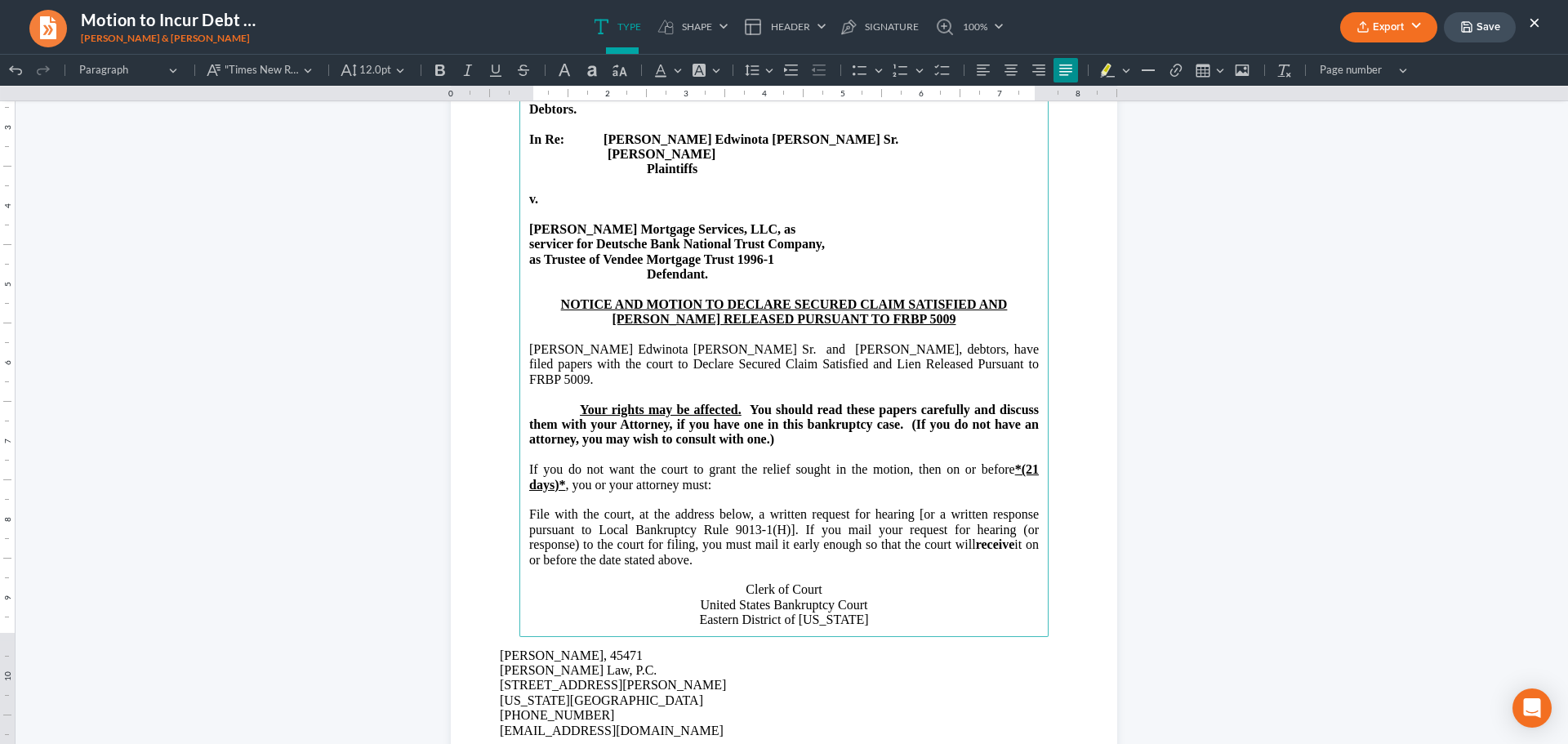
scroll to position [233, 0]
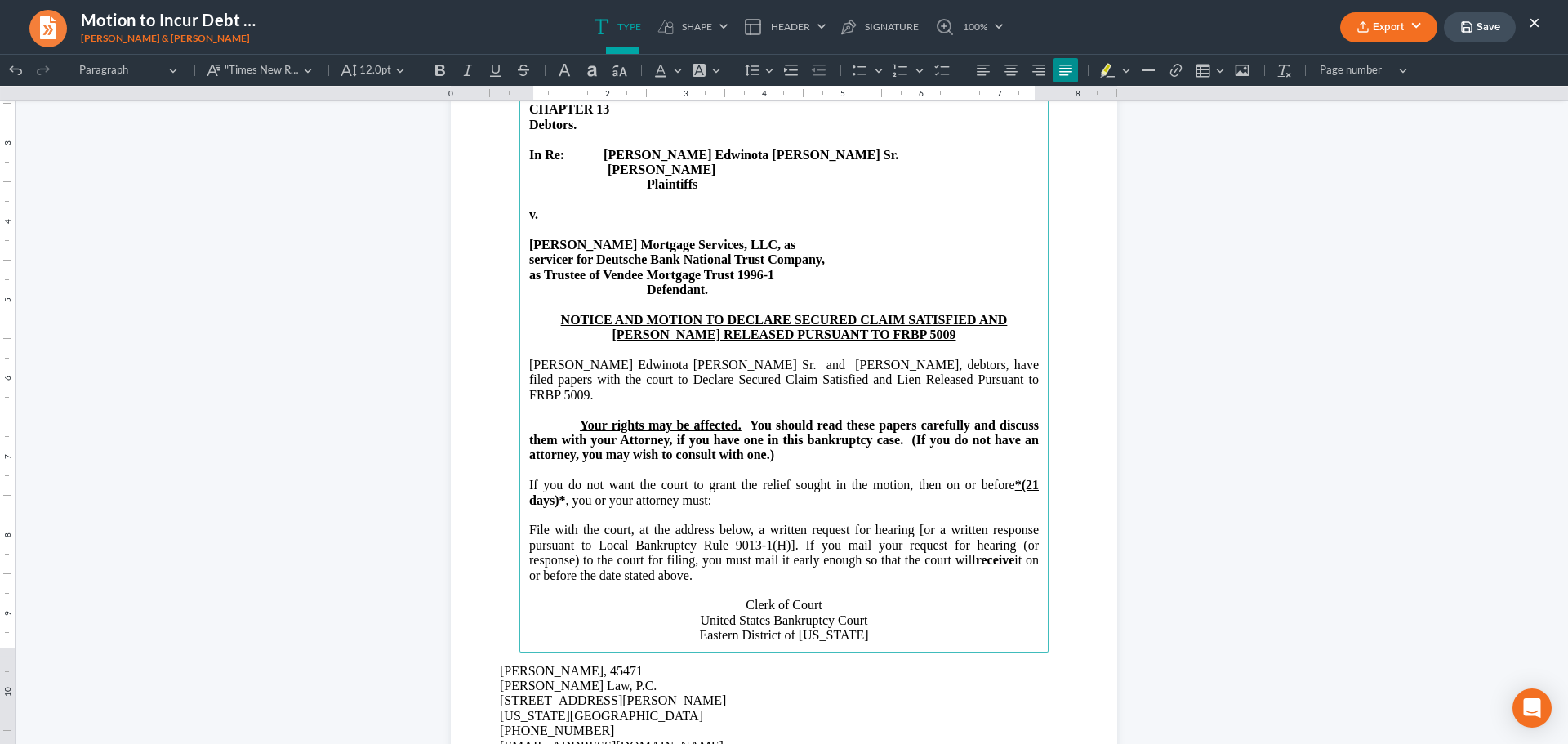
click at [533, 403] on p "Rich Text Editor, page-0-main" at bounding box center [784, 409] width 510 height 15
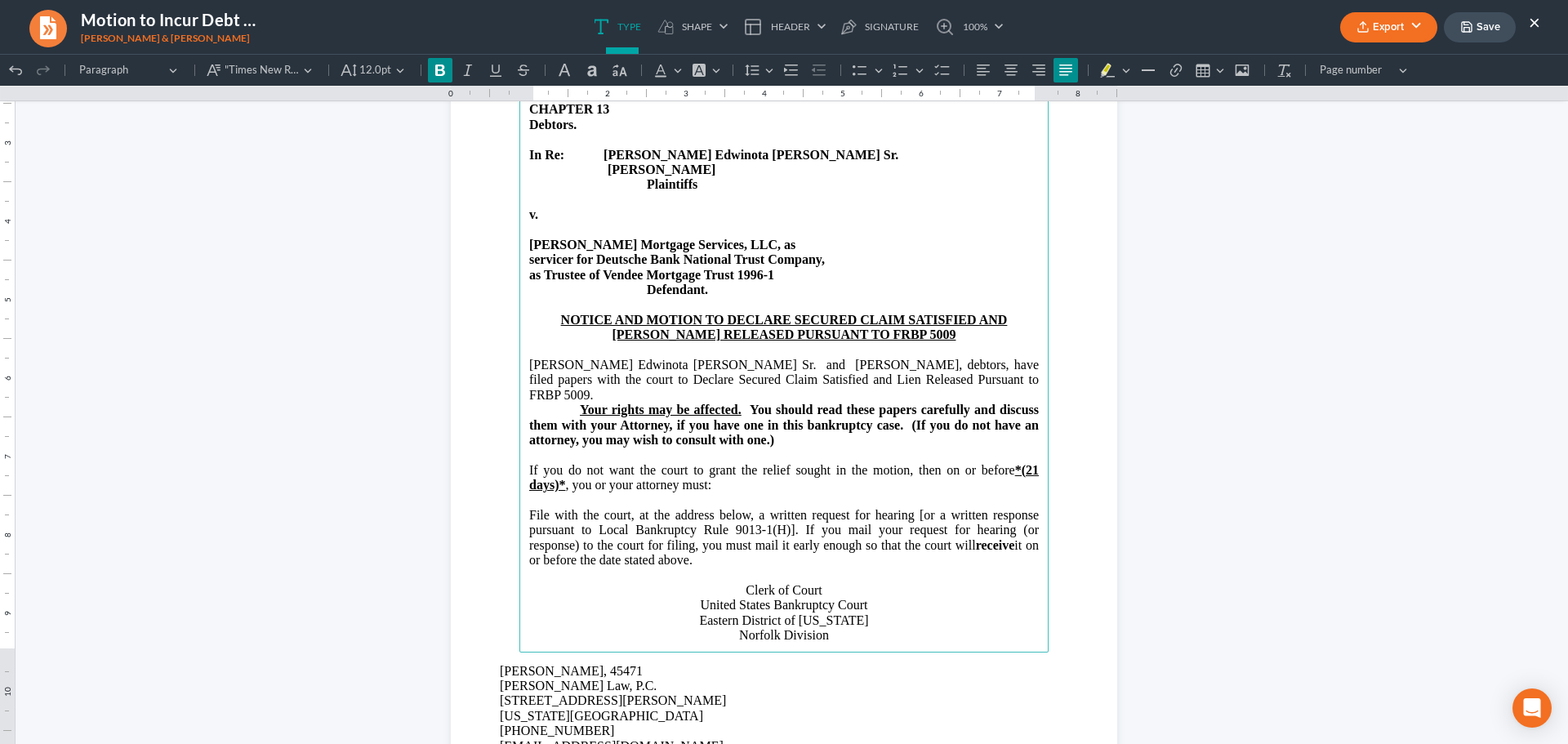
click at [529, 448] on p "Rich Text Editor, page-0-main" at bounding box center [784, 455] width 510 height 15
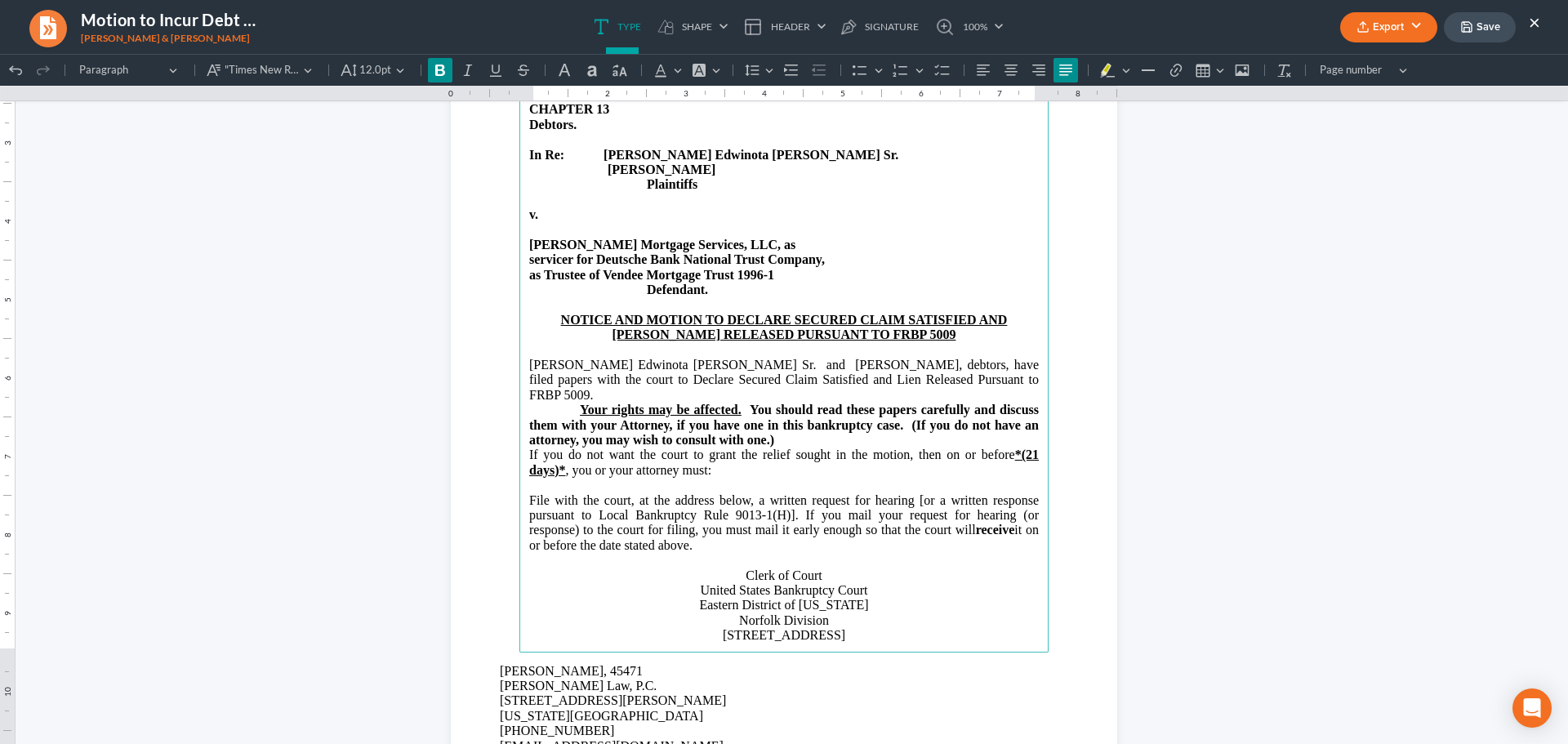
click at [529, 478] on p "Rich Text Editor, page-0-main" at bounding box center [784, 485] width 510 height 15
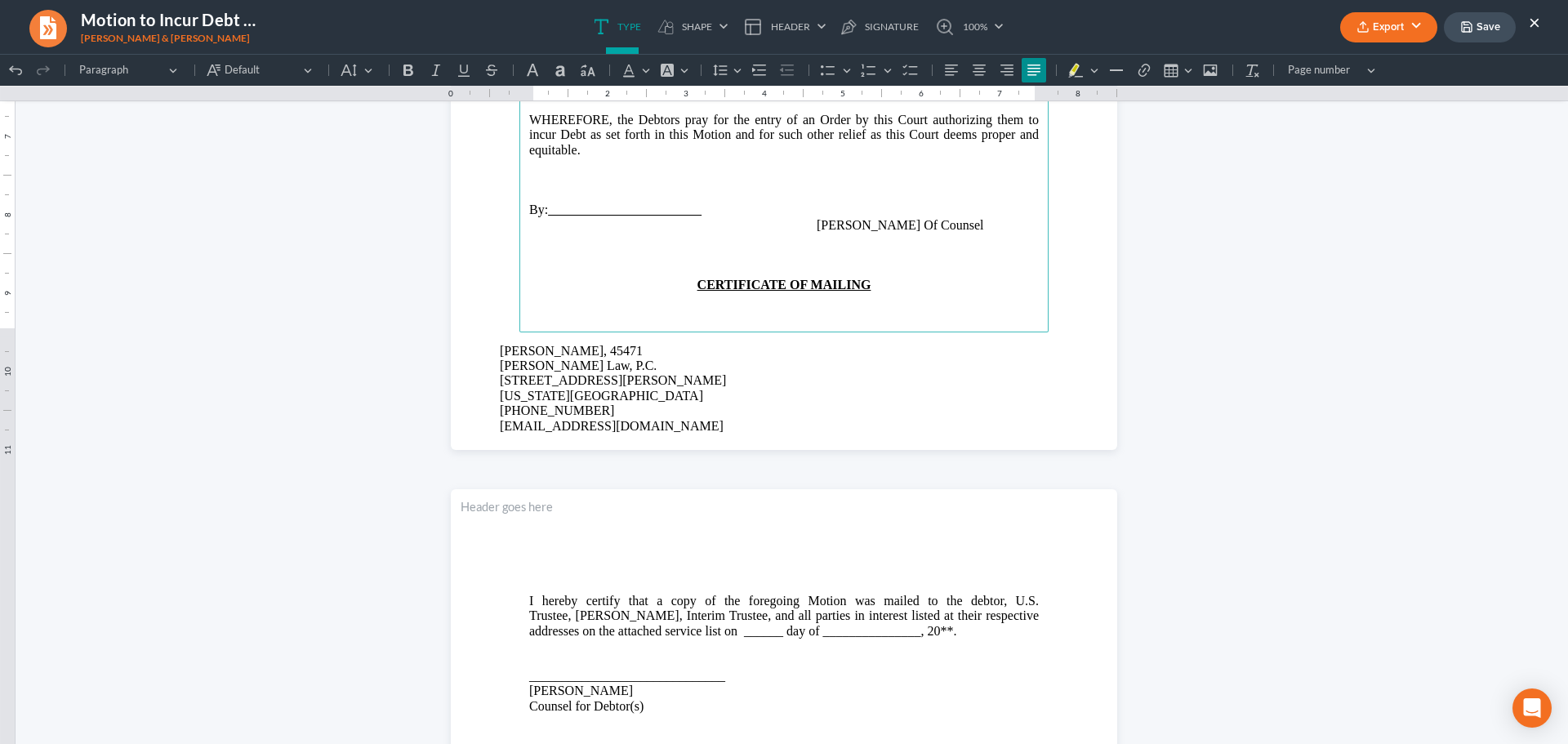
scroll to position [2276, 0]
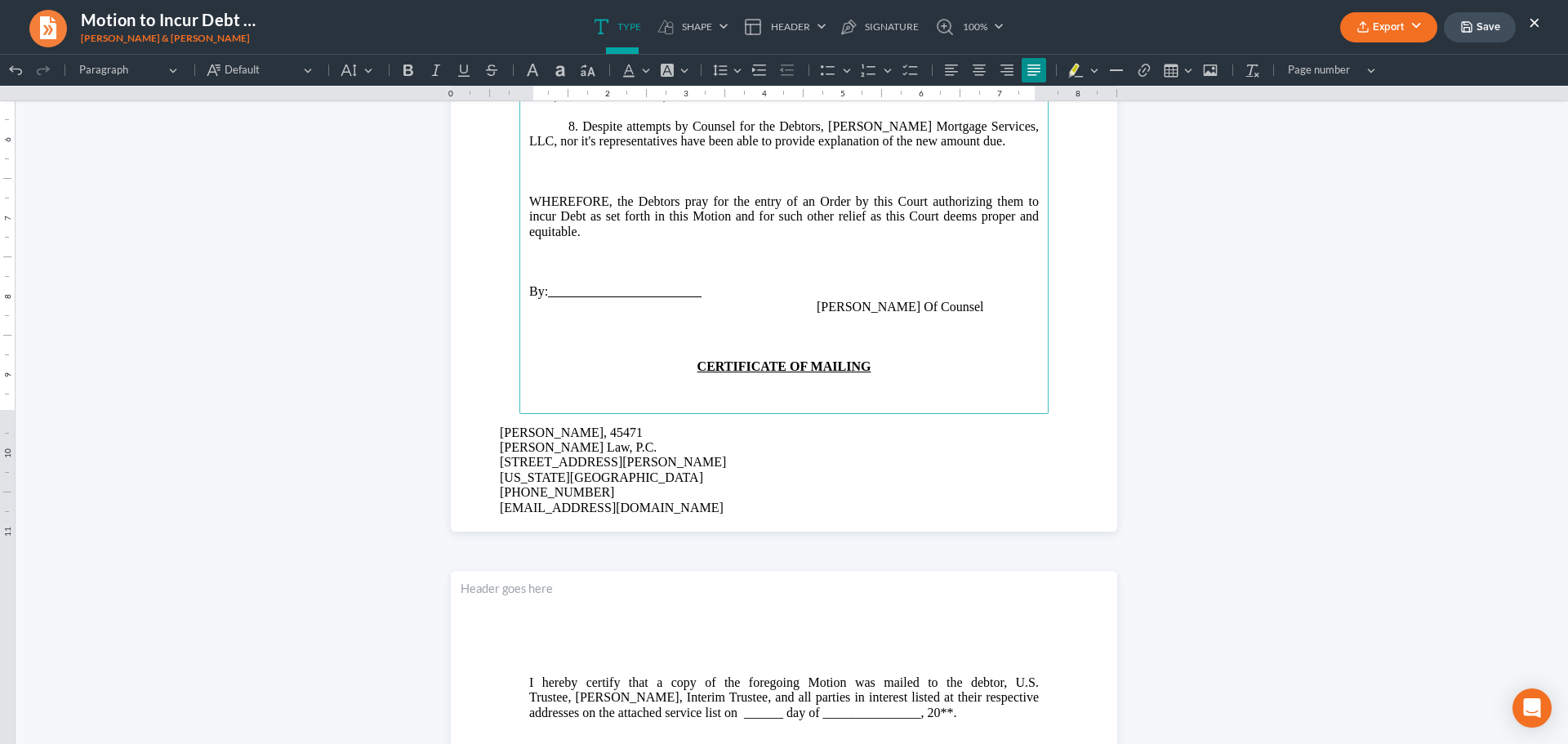
click at [754, 344] on p "Rich Text Editor, page-2-main" at bounding box center [784, 337] width 510 height 15
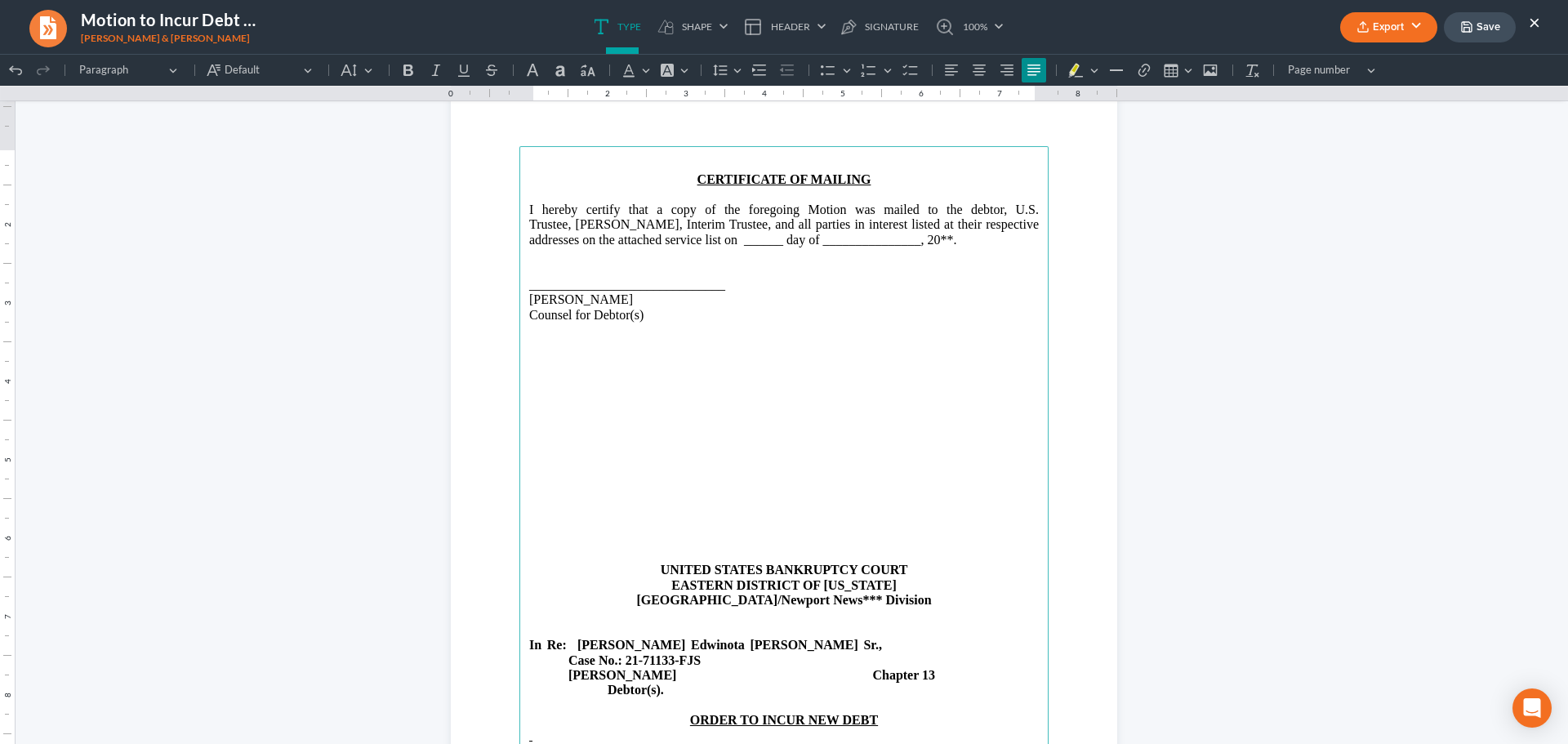
scroll to position [2848, 0]
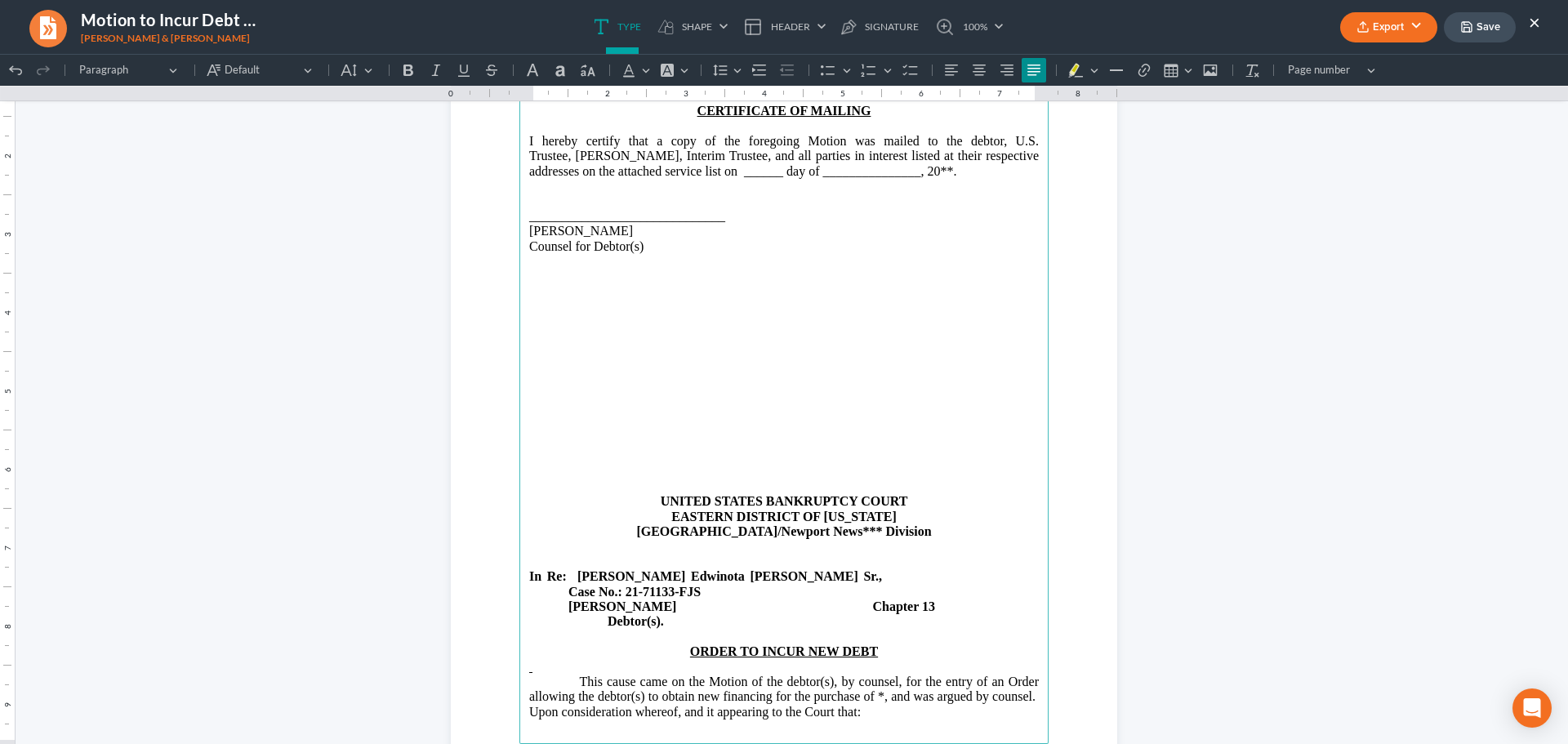
click at [812, 401] on p "Rich Text Editor, page-3-main" at bounding box center [784, 396] width 510 height 15
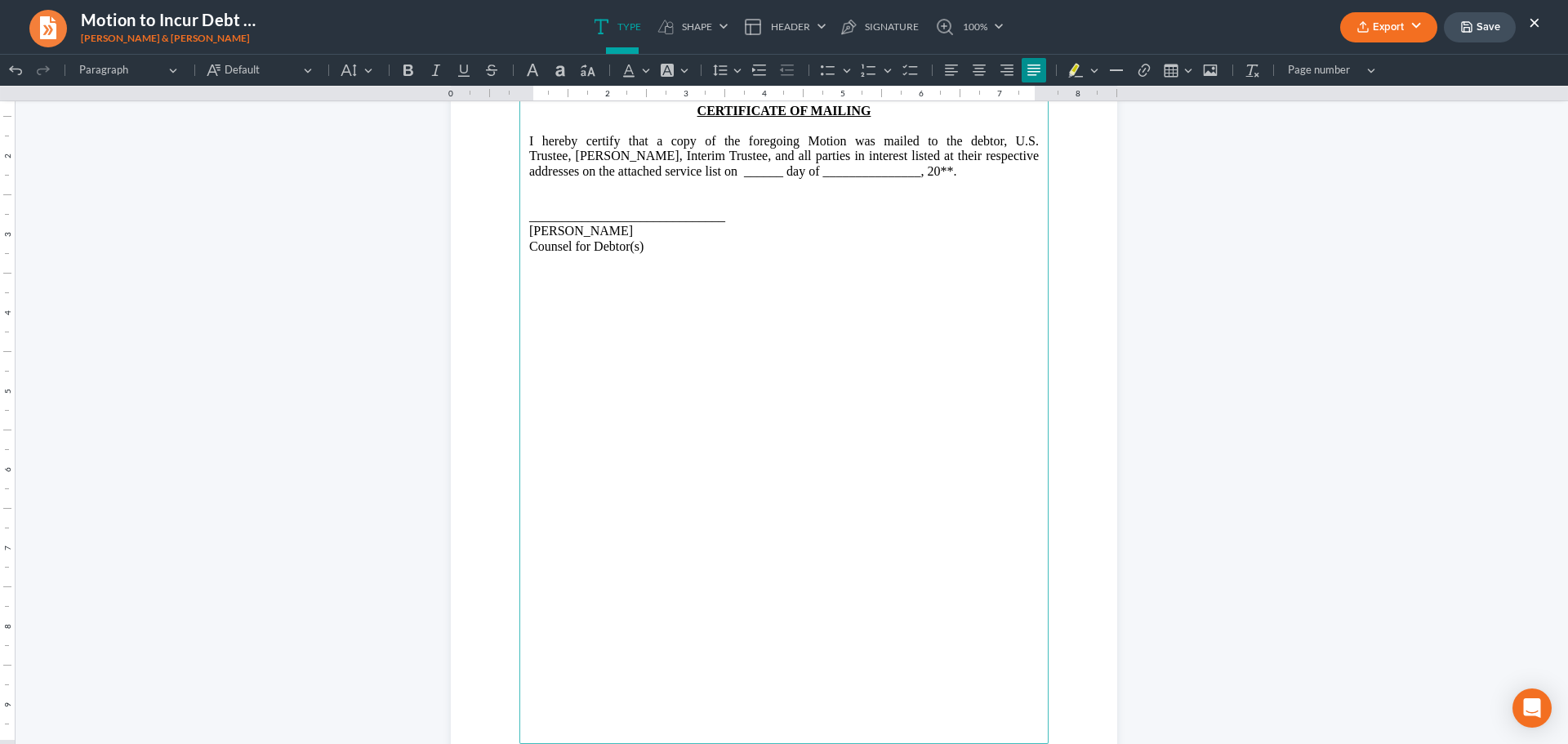
click at [660, 300] on p "Rich Text Editor, page-3-main" at bounding box center [784, 306] width 510 height 15
click at [542, 348] on p "Rich Text Editor, page-3-main" at bounding box center [784, 351] width 510 height 15
click at [537, 343] on p "Rich Text Editor, page-3-main" at bounding box center [784, 337] width 510 height 15
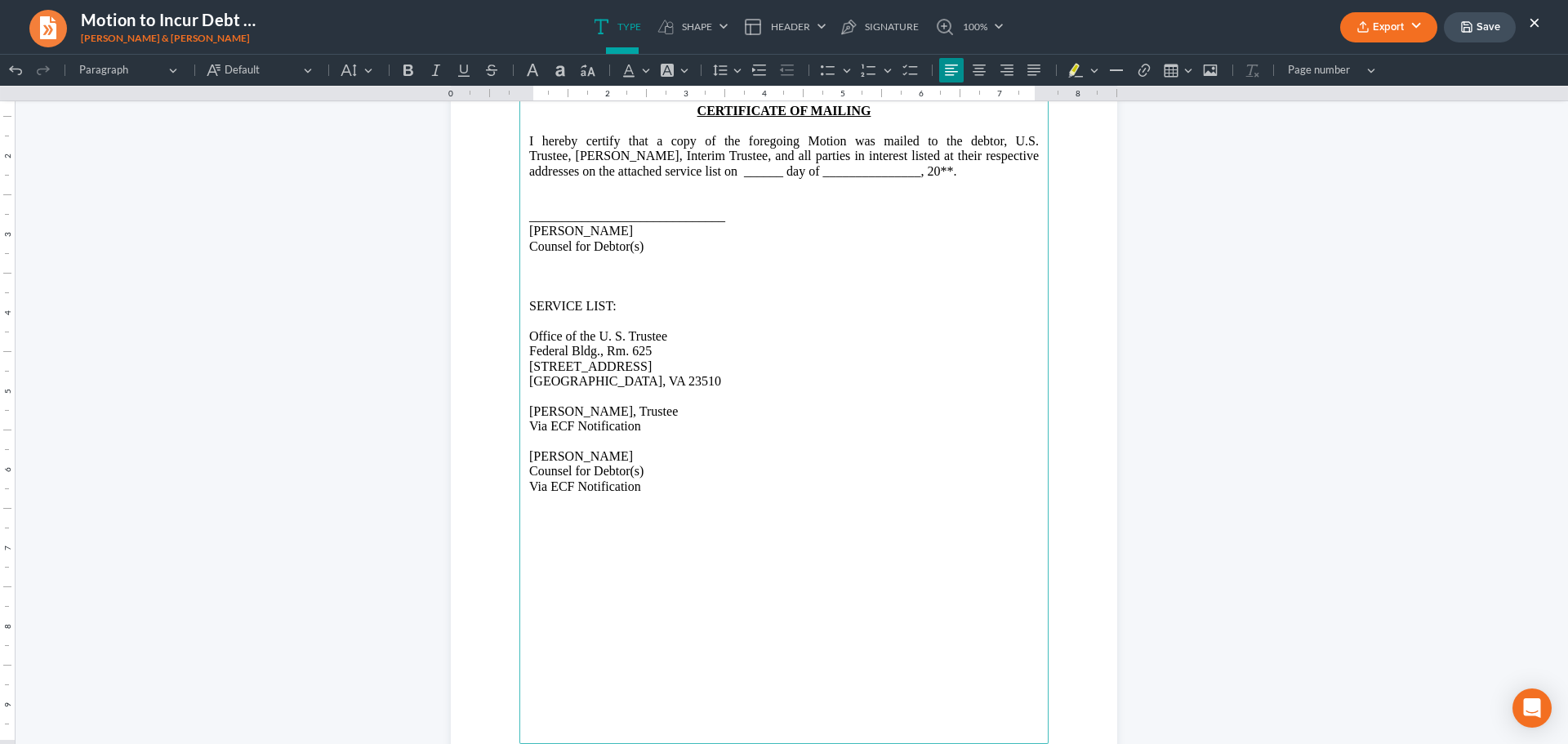
click at [672, 478] on p "Counsel for Debtor(s)" at bounding box center [784, 471] width 510 height 15
drag, startPoint x: 617, startPoint y: 307, endPoint x: 508, endPoint y: 311, distance: 109.1
click at [508, 311] on section "CERTIFICATE OF MAILING I hereby certify that a copy of the foregoing Motion was…" at bounding box center [784, 430] width 667 height 863
click at [415, 74] on icon "Editor toolbar" at bounding box center [408, 70] width 17 height 17
click at [460, 76] on icon "Editor toolbar" at bounding box center [464, 71] width 12 height 12
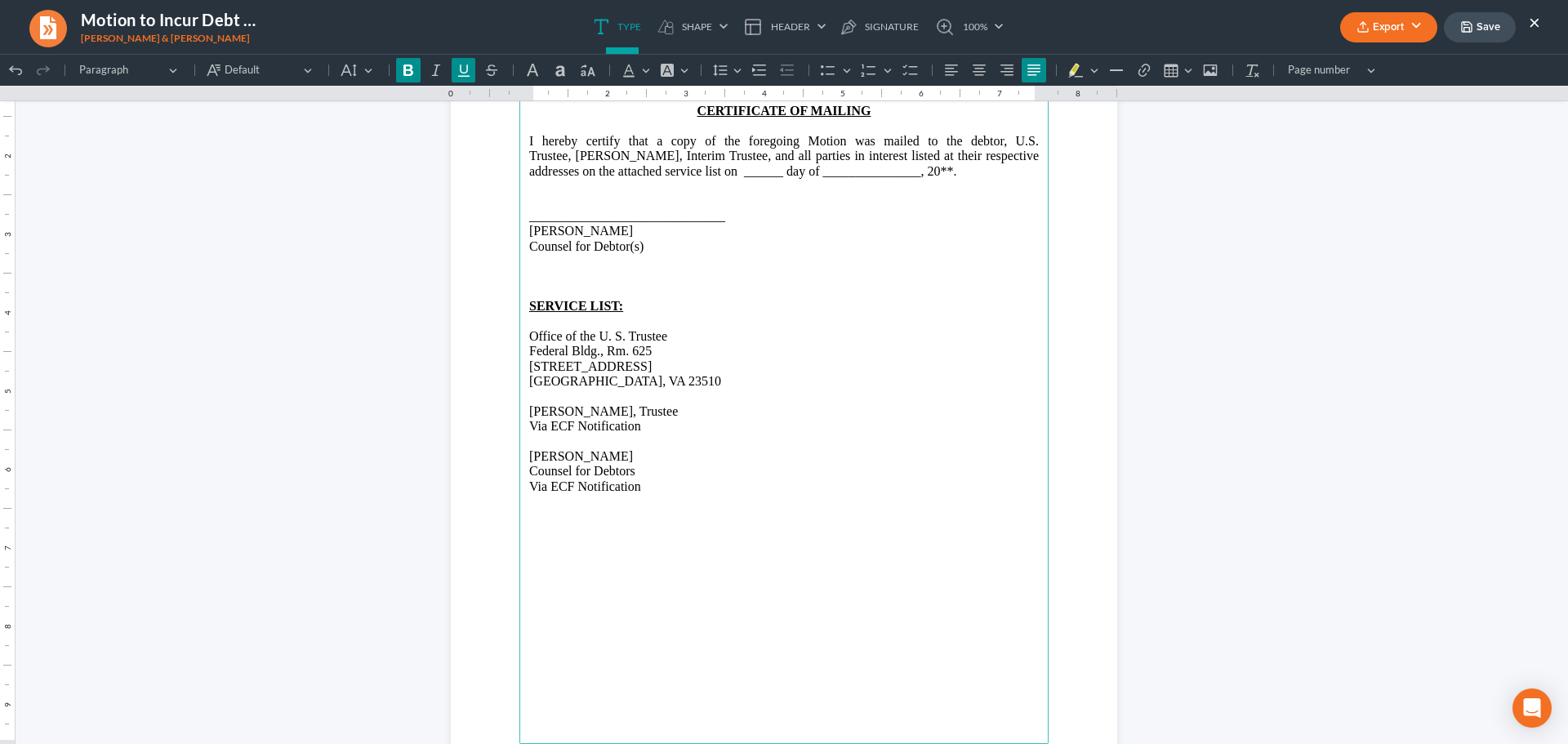
click at [681, 503] on p "Rich Text Editor, page-3-main" at bounding box center [784, 501] width 510 height 15
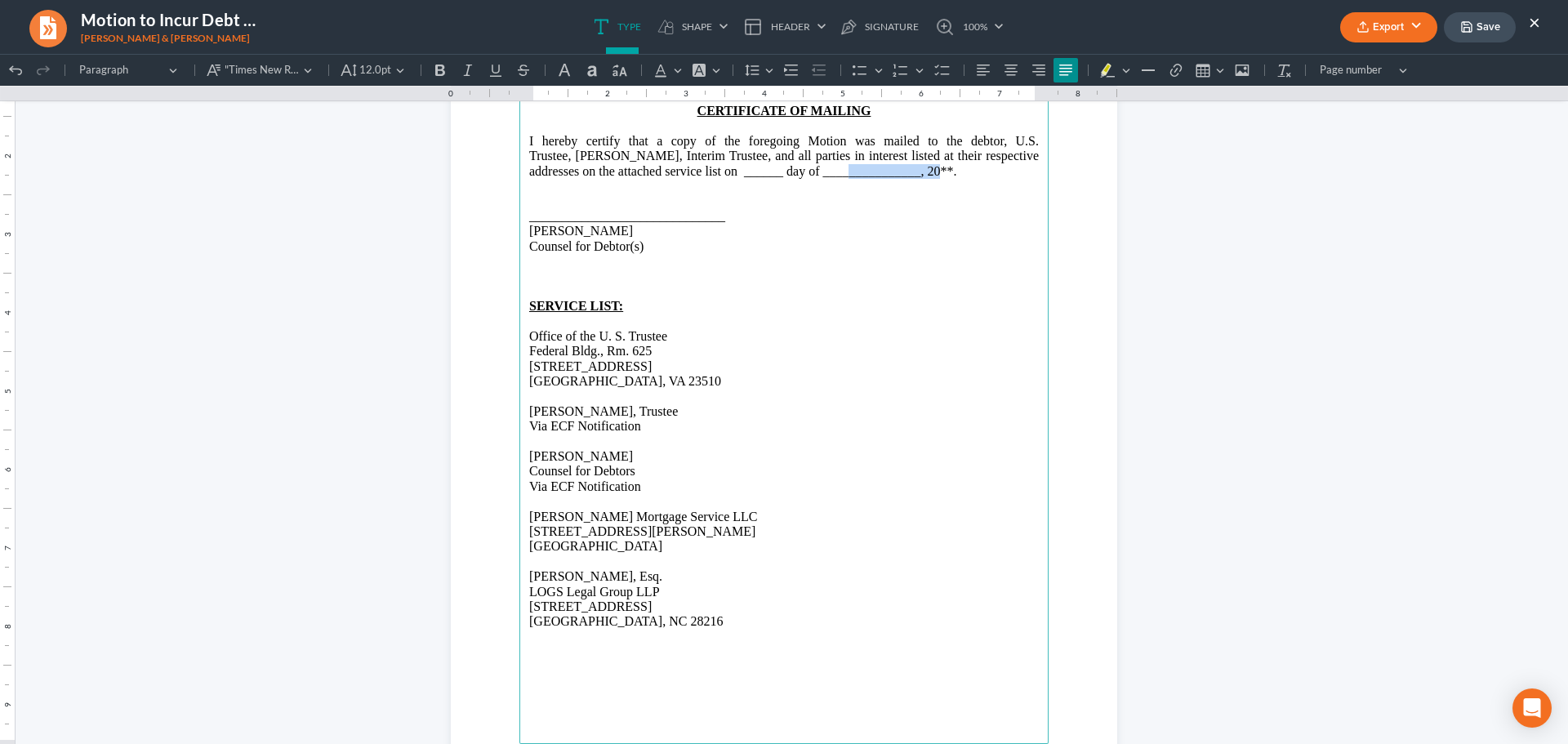
drag, startPoint x: 815, startPoint y: 172, endPoint x: 916, endPoint y: 171, distance: 101.0
click at [916, 171] on span "Kelly M. Barnhart, Interim Trustee, and all parties in interest listed at their…" at bounding box center [784, 162] width 510 height 29
click at [912, 249] on p "Counsel for Debtor(s)" at bounding box center [784, 246] width 510 height 15
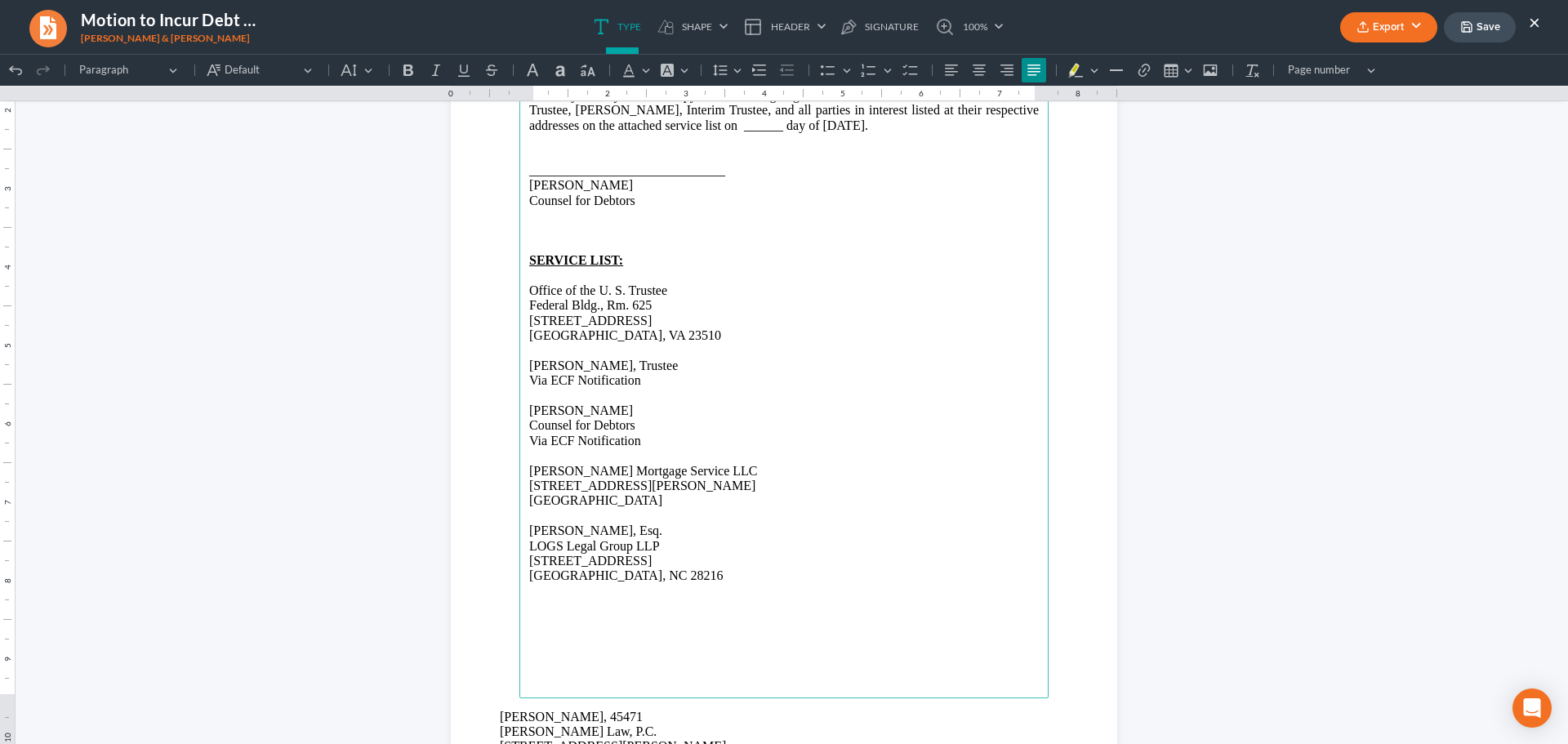
scroll to position [2930, 0]
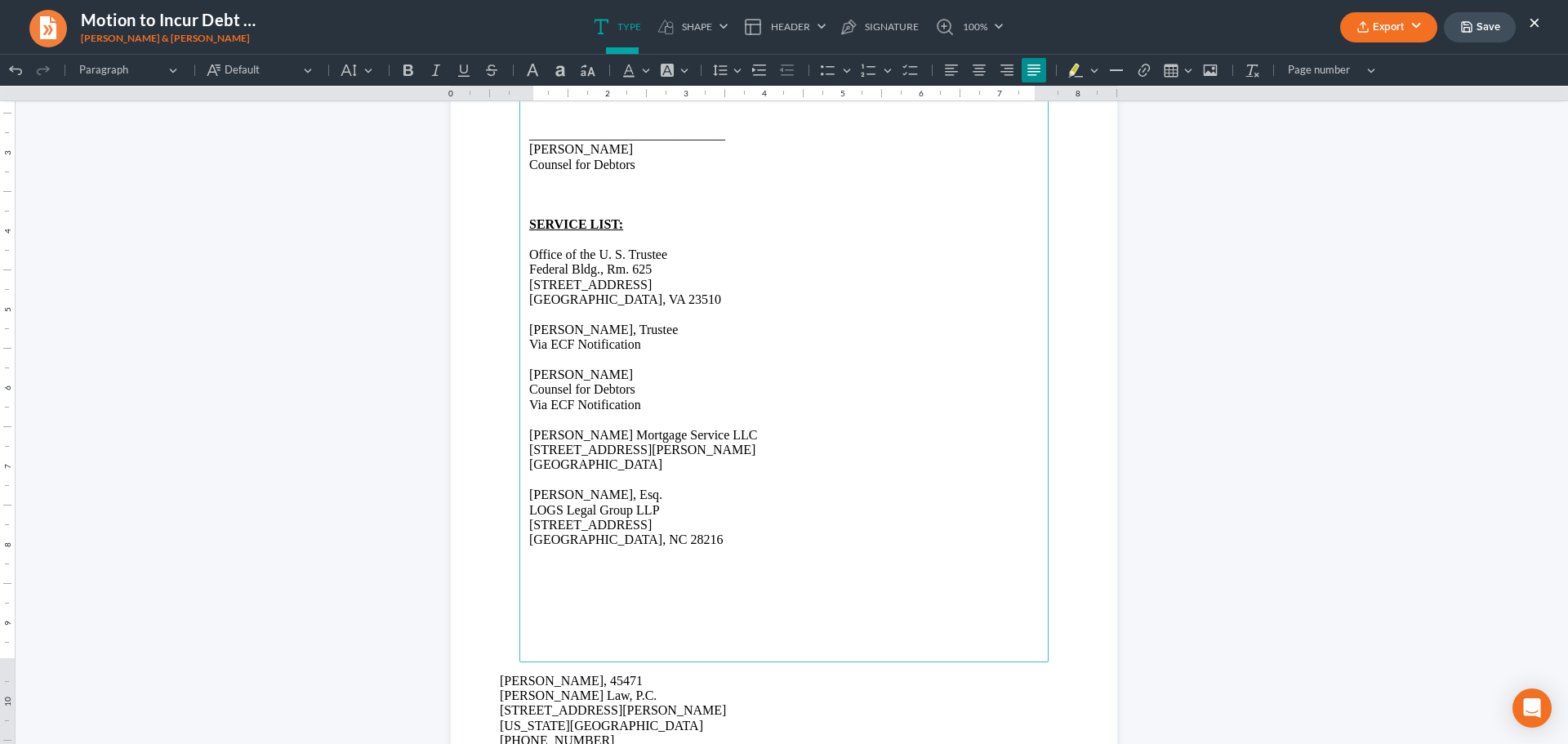
click at [678, 552] on p "Rich Text Editor, page-3-main" at bounding box center [784, 555] width 510 height 15
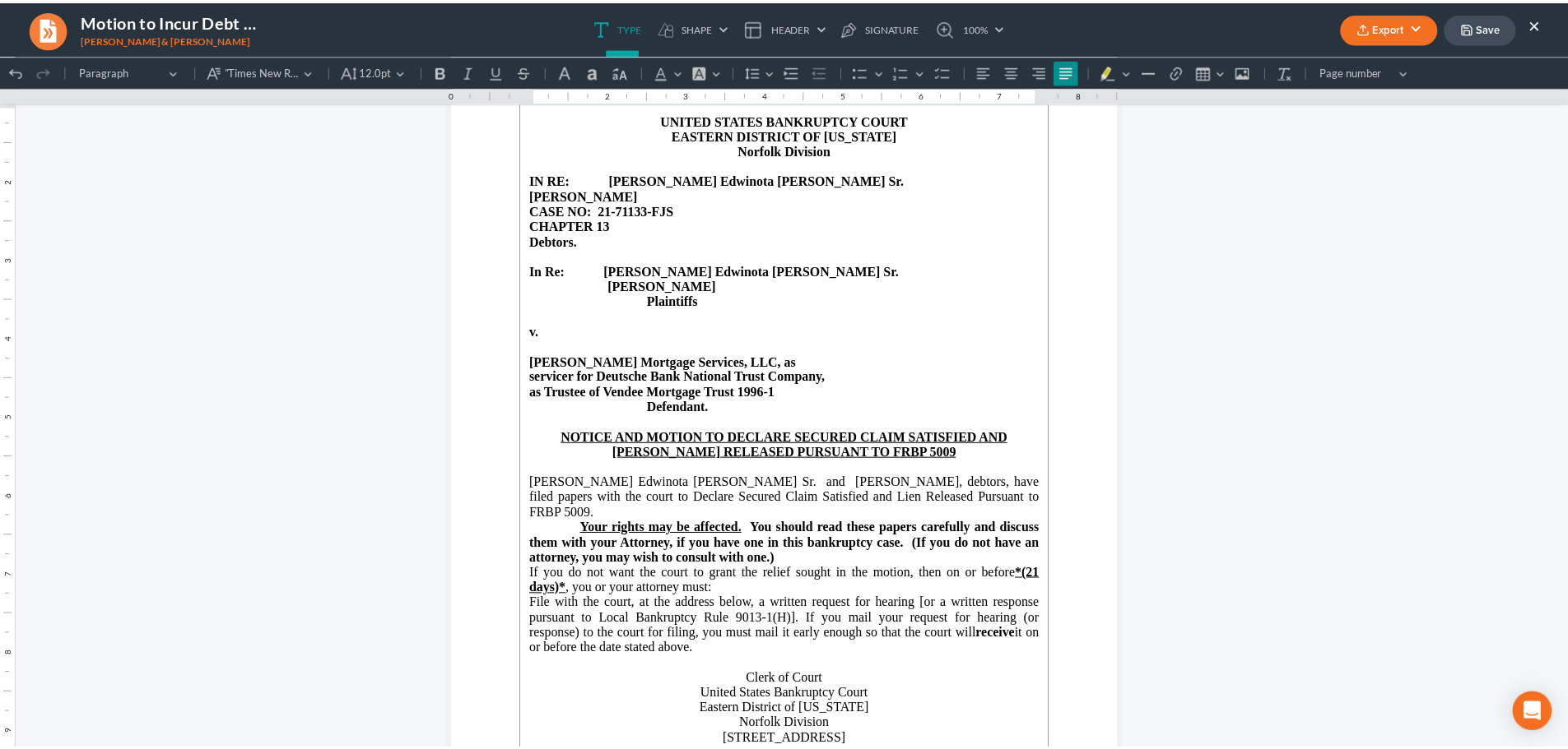
scroll to position [70, 0]
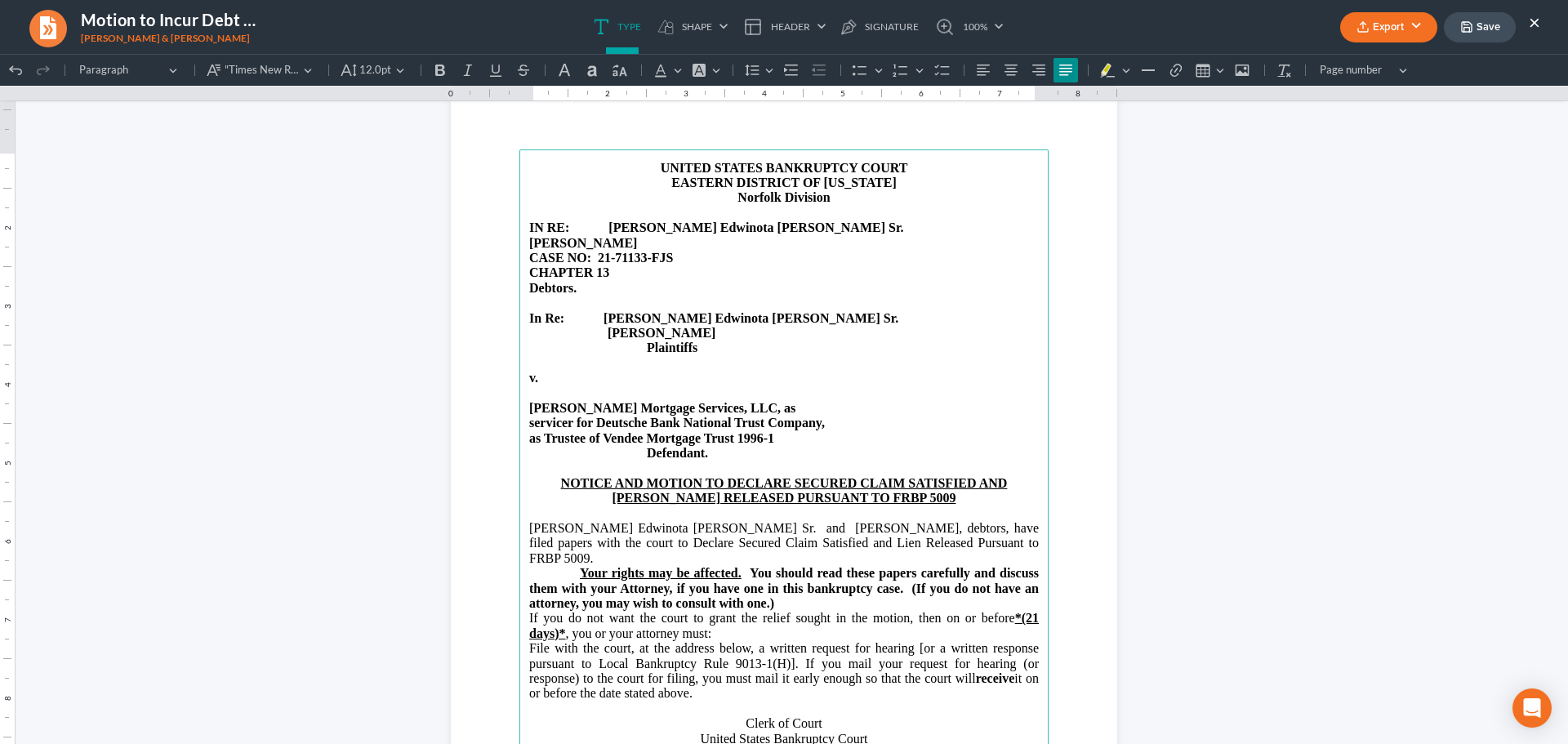
click at [1379, 35] on button "Export" at bounding box center [1389, 27] width 97 height 31
click at [1358, 63] on link "PDF" at bounding box center [1387, 65] width 127 height 28
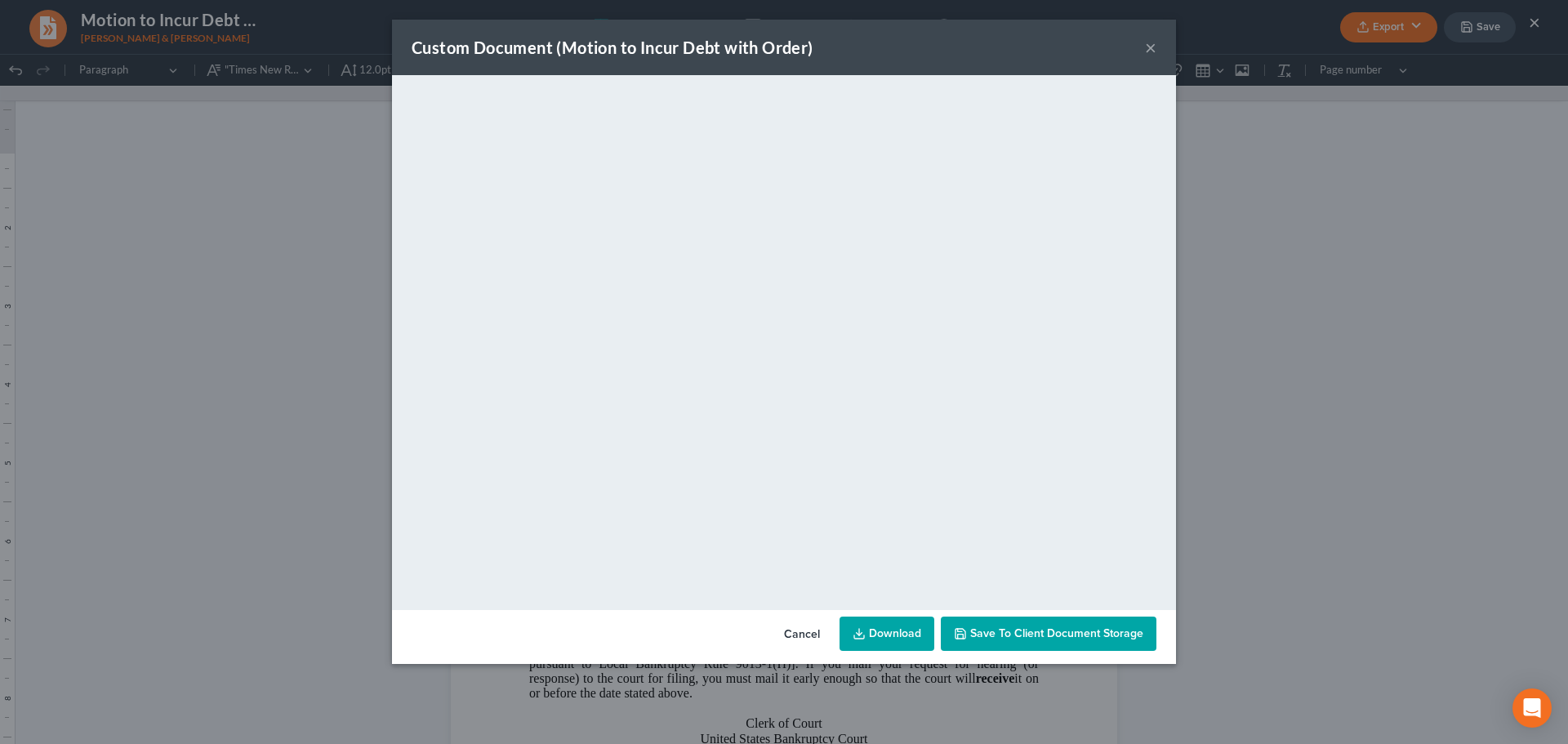
click at [1149, 46] on button "×" at bounding box center [1151, 47] width 12 height 20
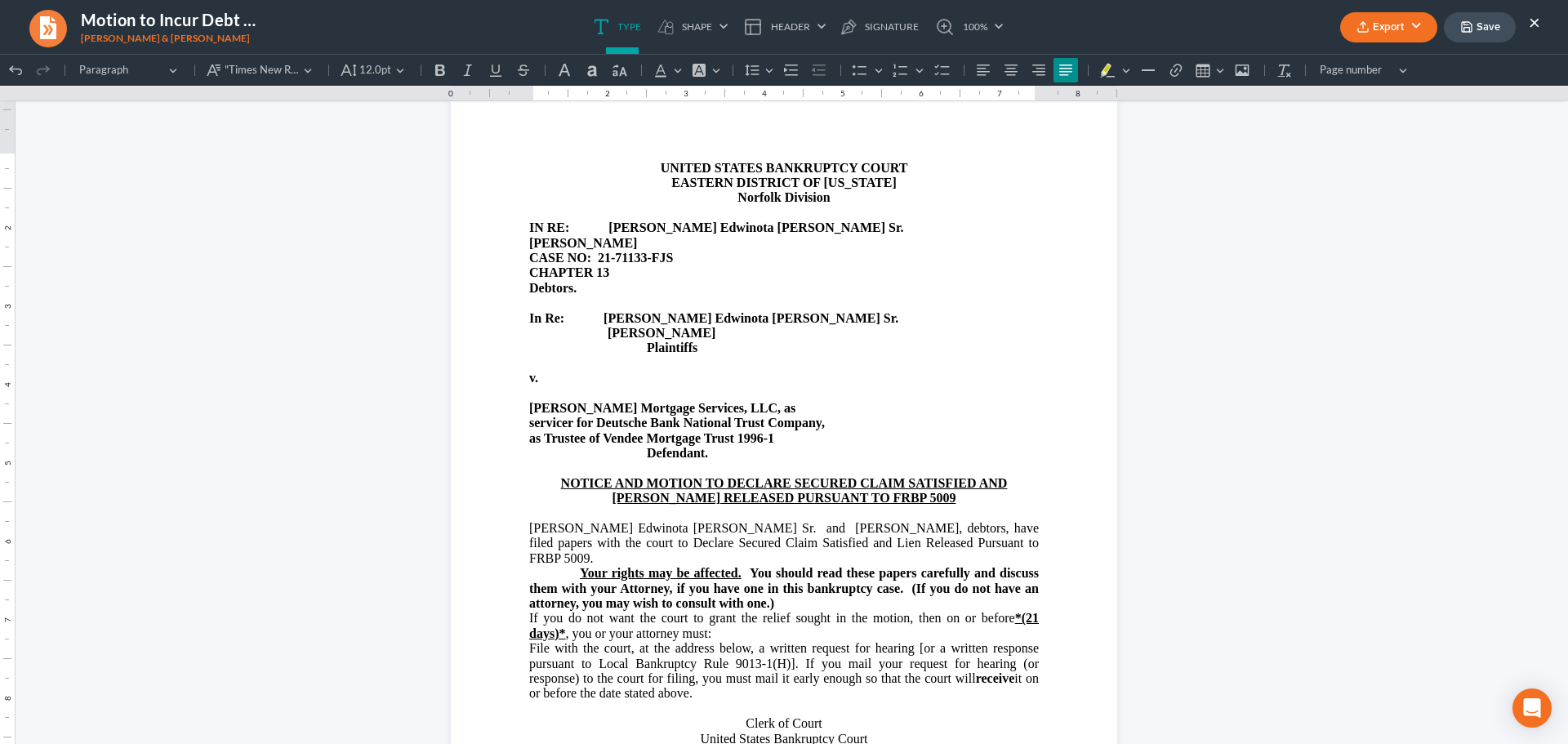
click at [1478, 31] on button "Save" at bounding box center [1479, 27] width 72 height 31
click at [1534, 22] on button "×" at bounding box center [1535, 22] width 12 height 20
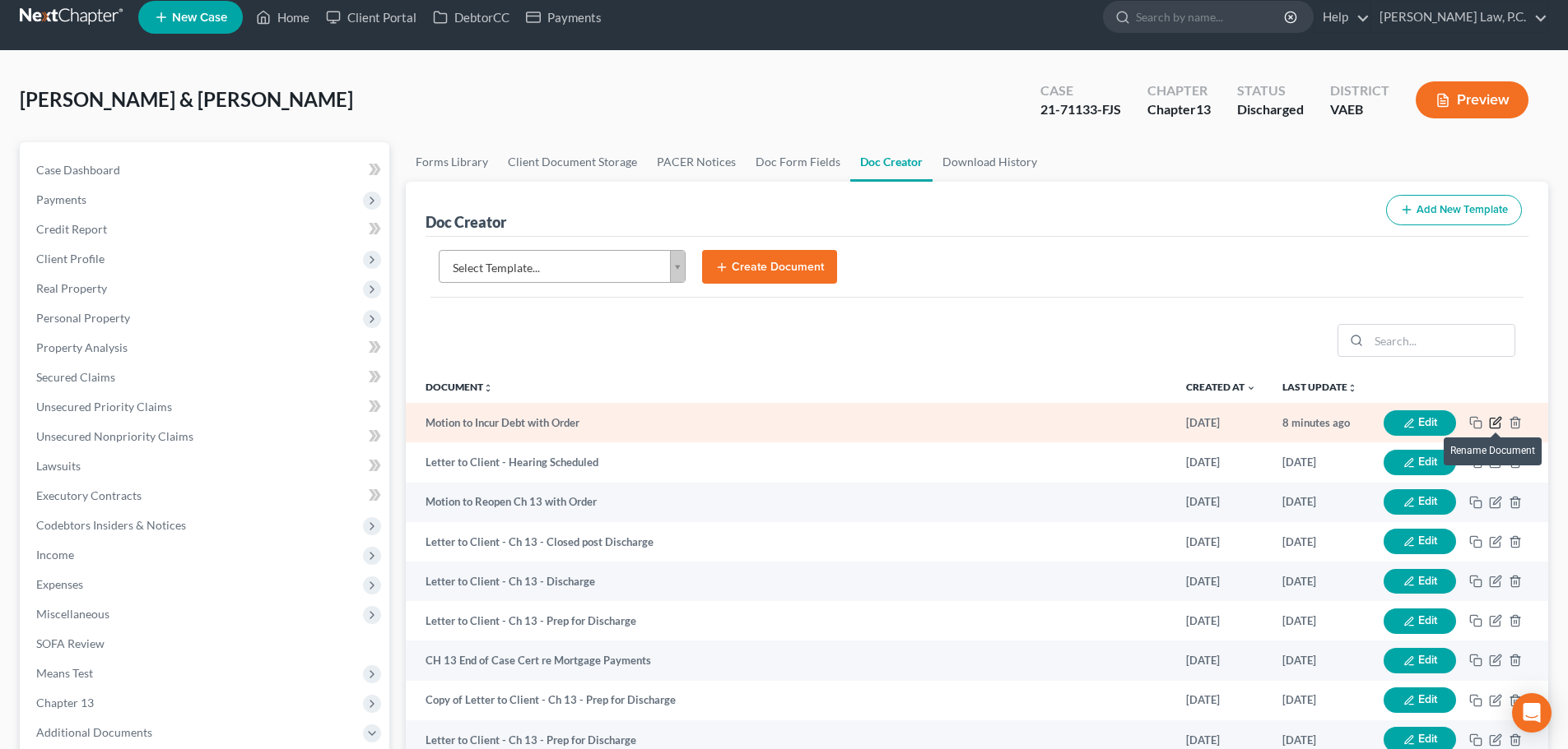
click at [1491, 420] on icon "button" at bounding box center [1495, 424] width 10 height 10
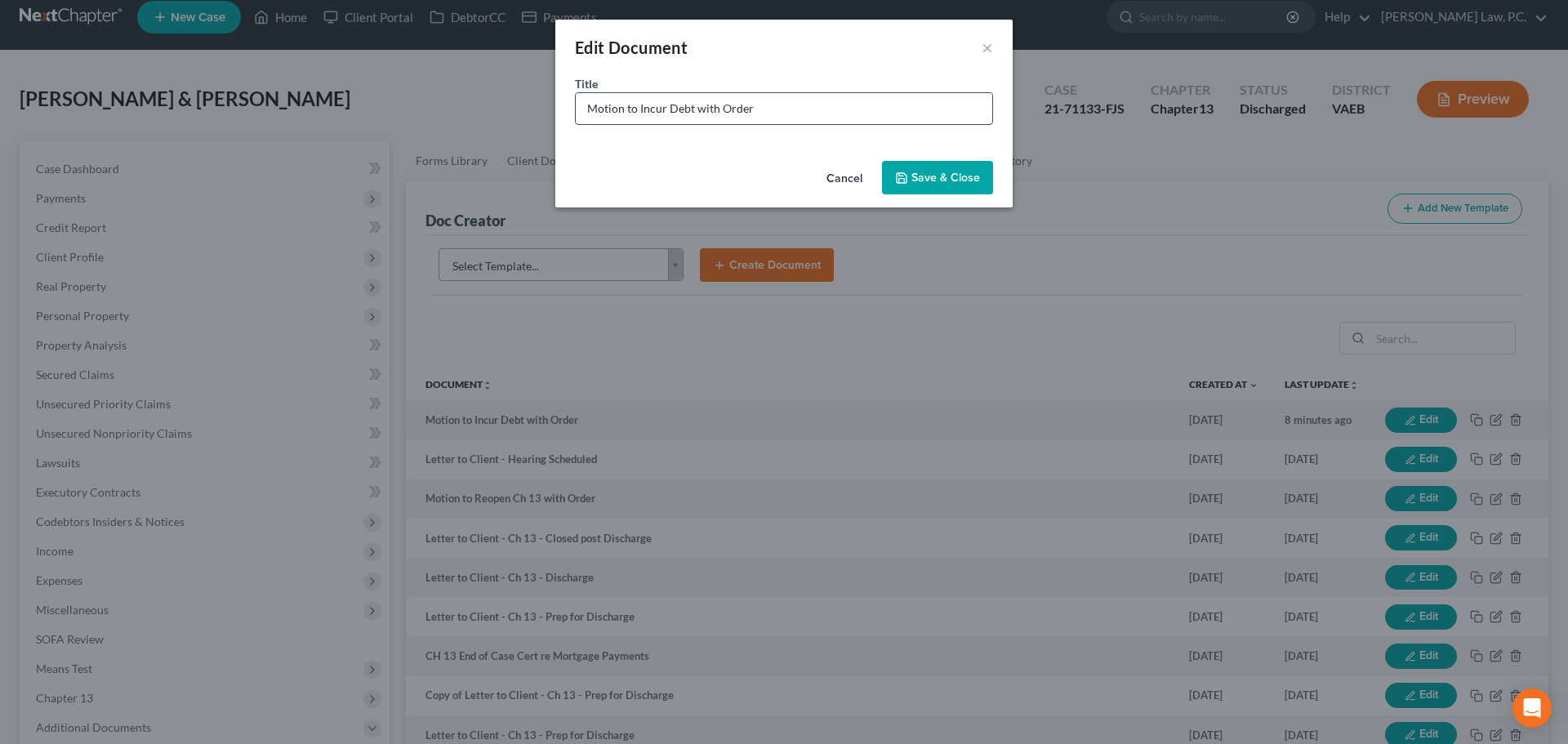
drag, startPoint x: 639, startPoint y: 108, endPoint x: 758, endPoint y: 115, distance: 119.2
click at [758, 115] on input "Motion to Incur Debt with Order" at bounding box center [783, 109] width 416 height 31
type input "Motion to Declare Secure Debt Satisfied"
click at [954, 181] on button "Save & Close" at bounding box center [937, 178] width 111 height 34
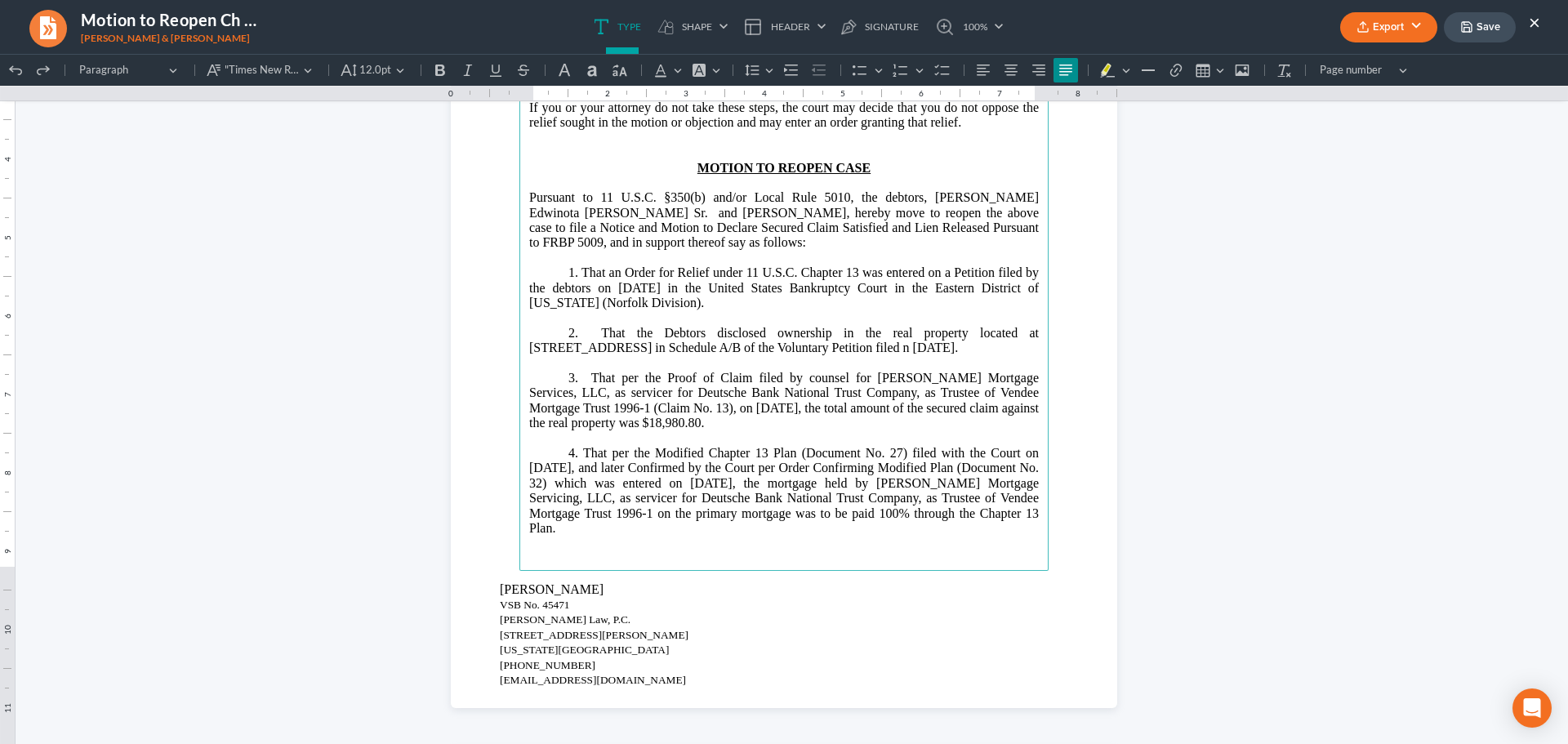
scroll to position [1226, 0]
